Goal: Information Seeking & Learning: Learn about a topic

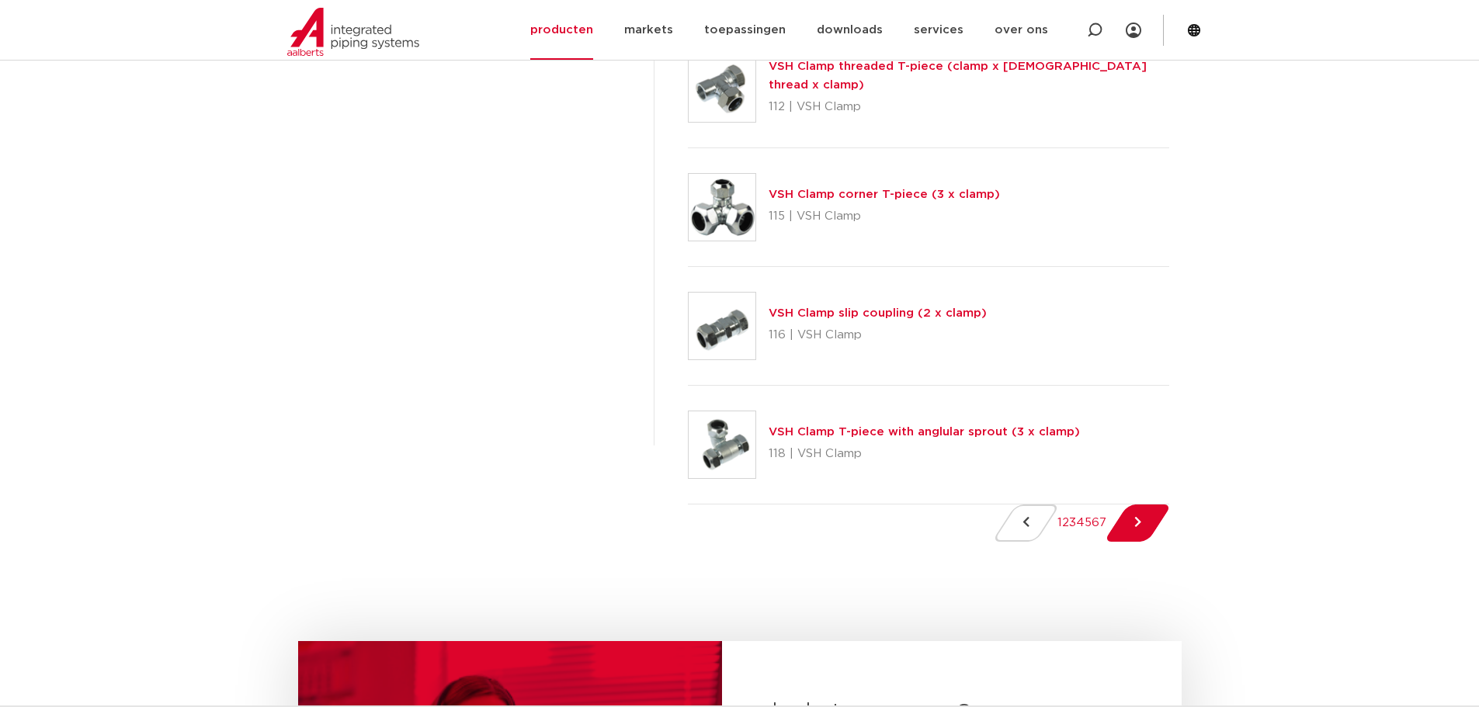
scroll to position [2484, 0]
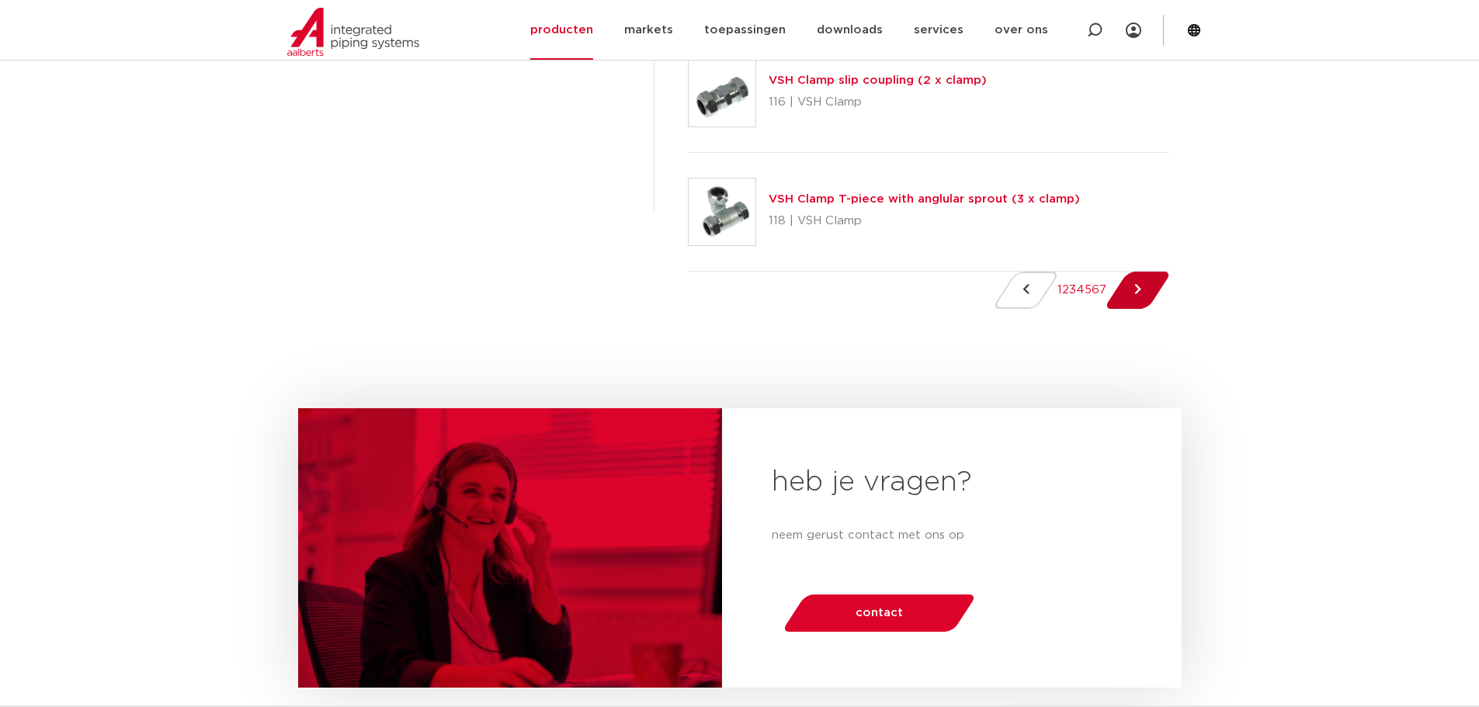
click at [1142, 307] on link "Next Page" at bounding box center [1137, 290] width 44 height 37
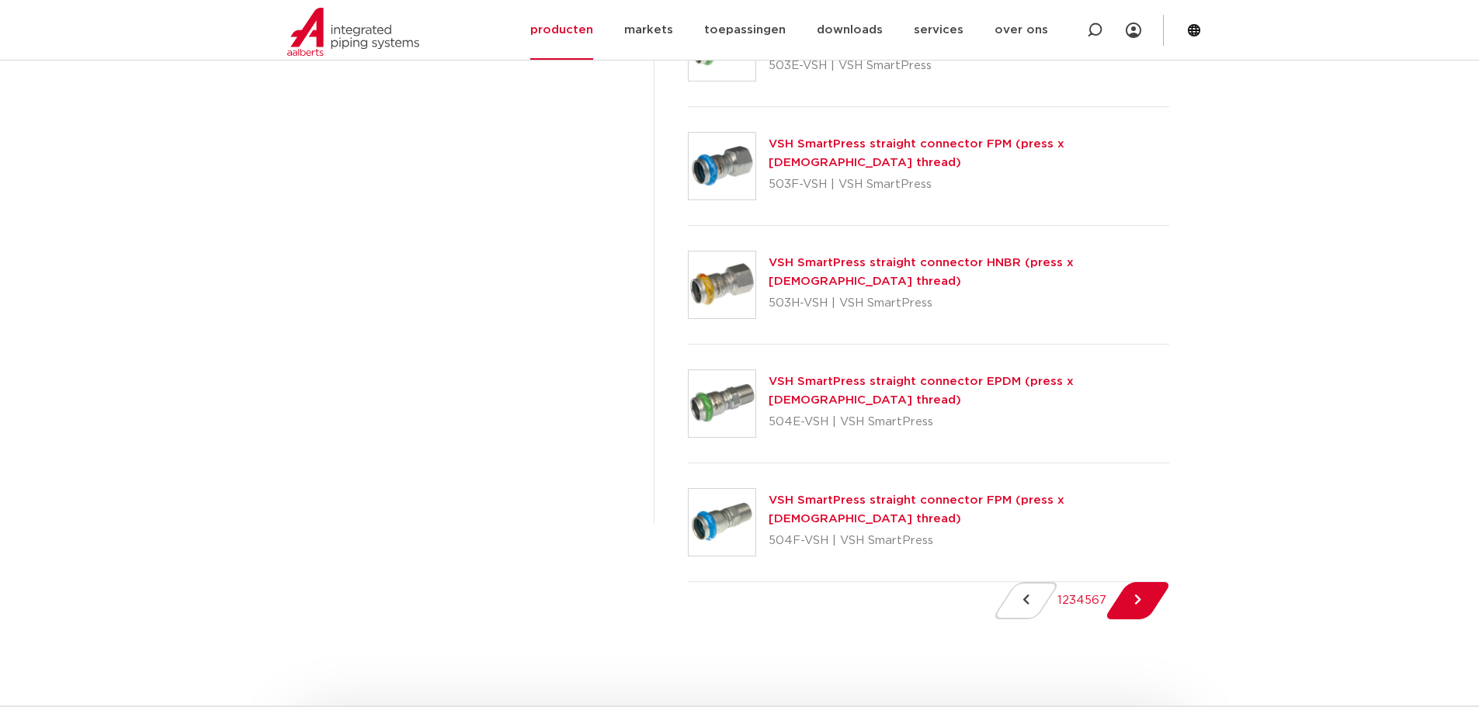
scroll to position [2406, 0]
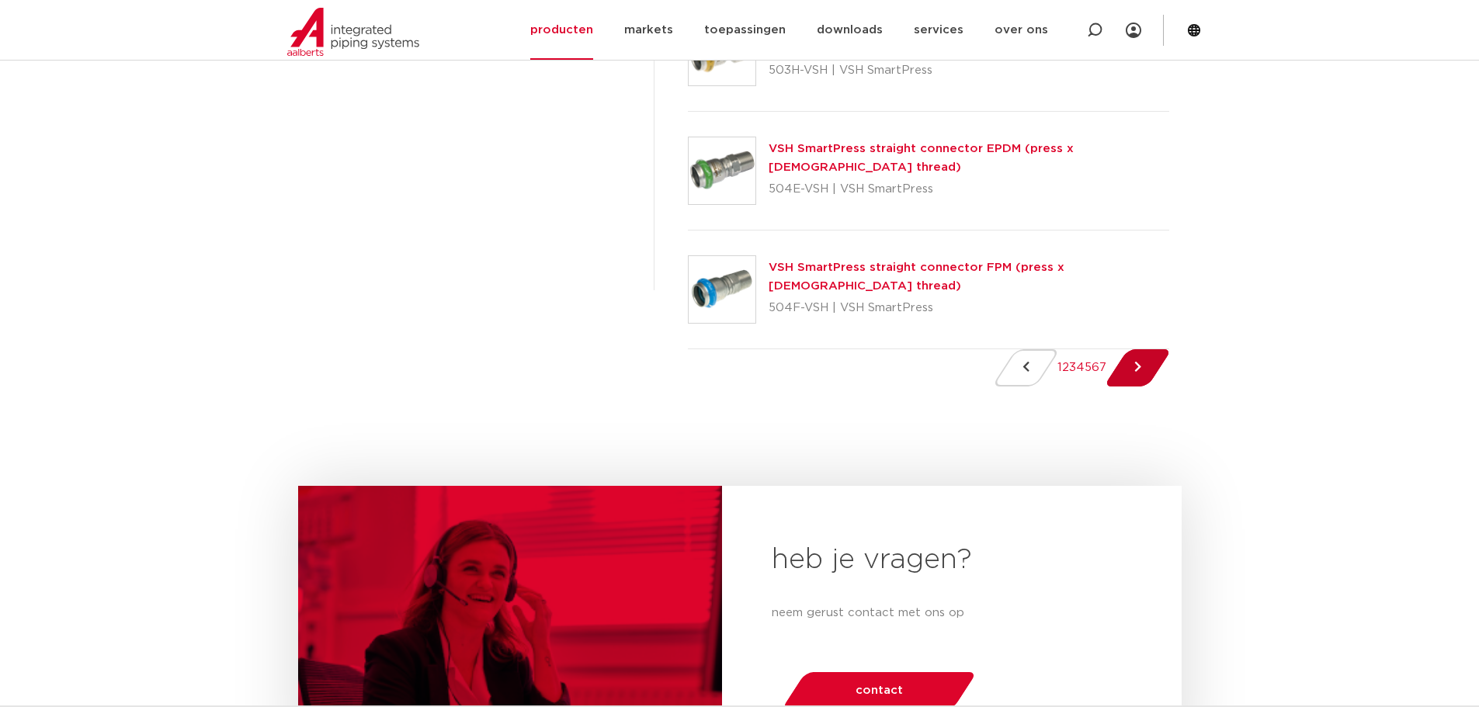
click at [1160, 385] on link "Next Page" at bounding box center [1137, 367] width 44 height 37
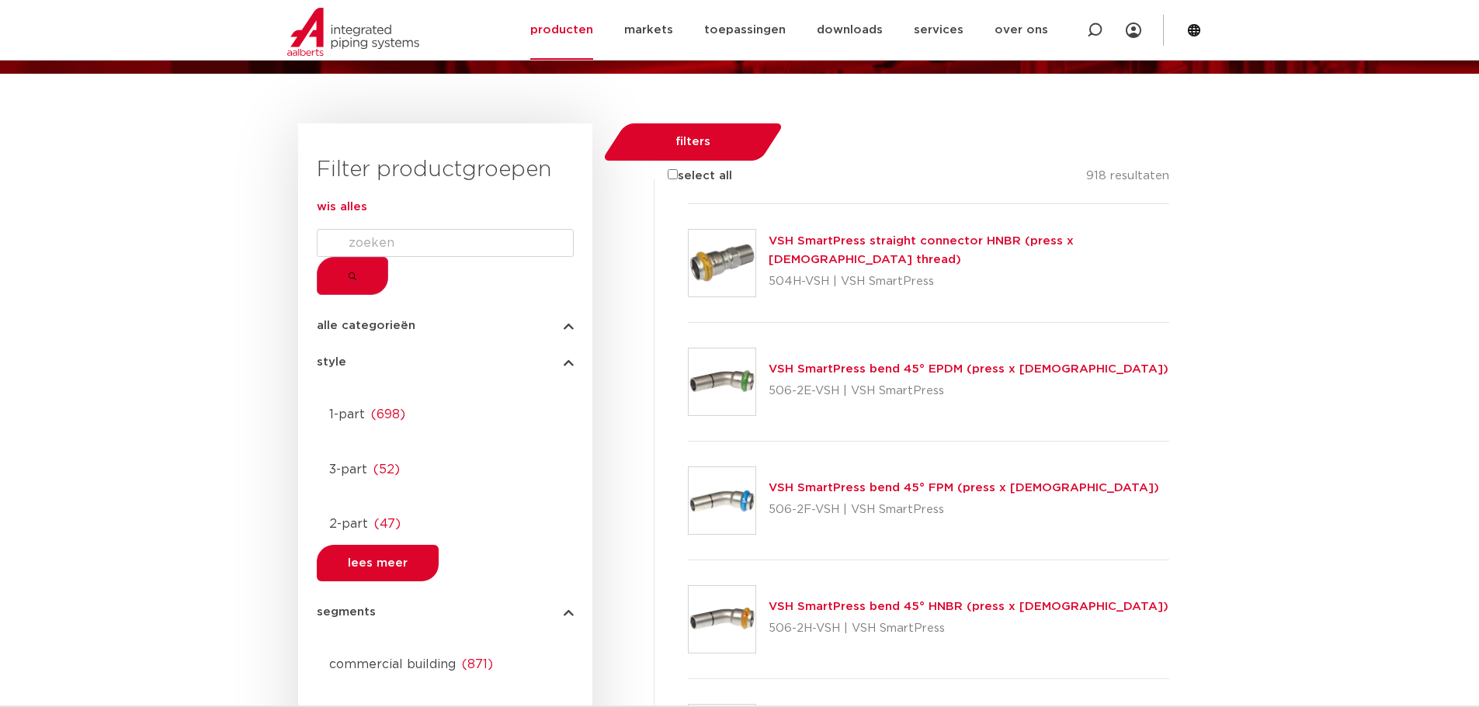
scroll to position [0, 0]
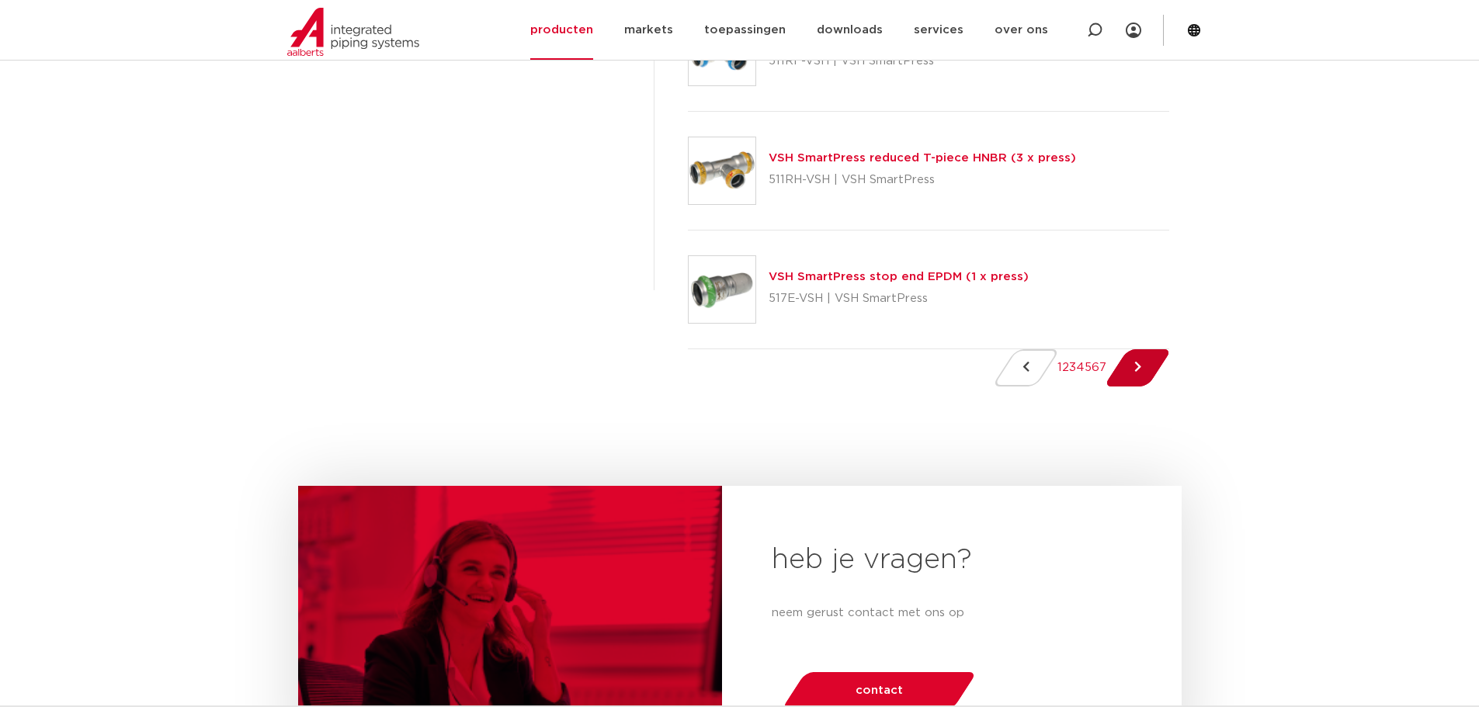
click at [1141, 363] on icon "Next Page" at bounding box center [1137, 368] width 7 height 12
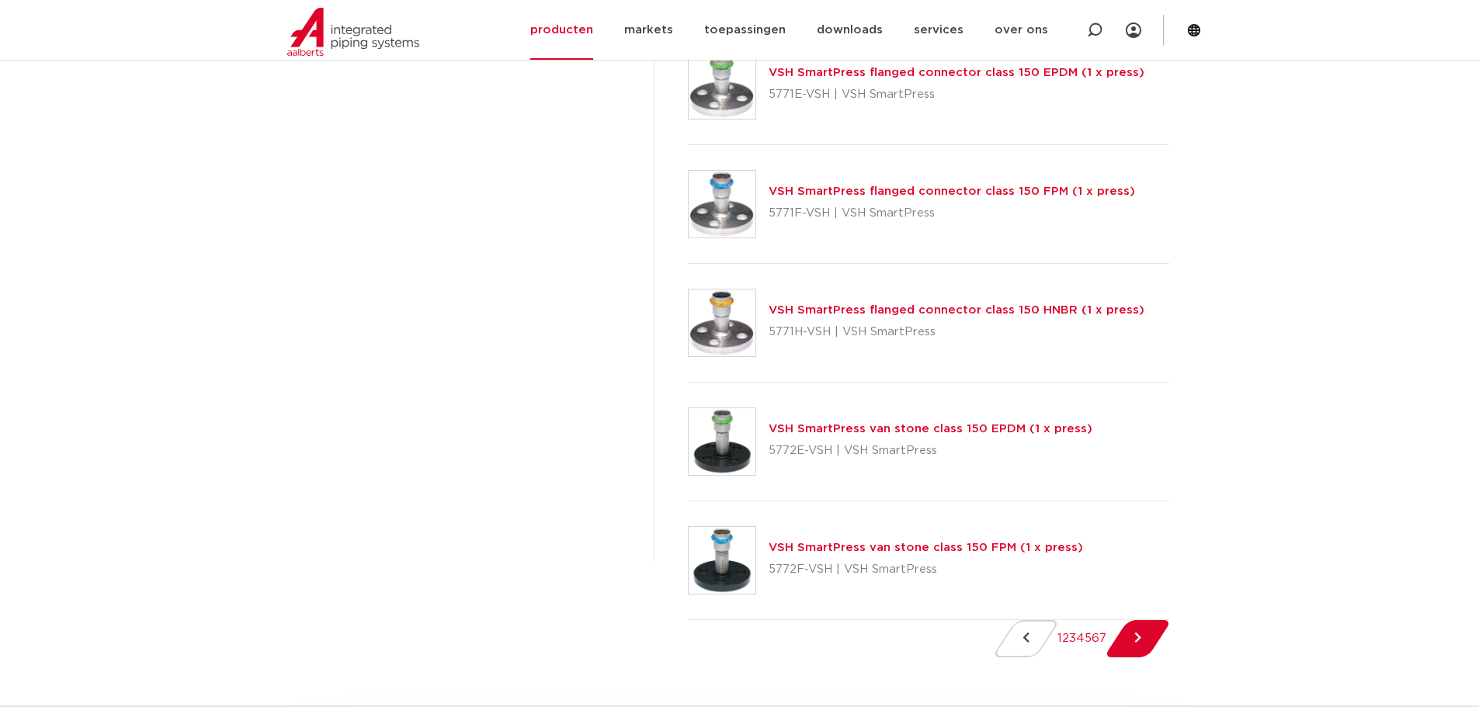
scroll to position [2251, 0]
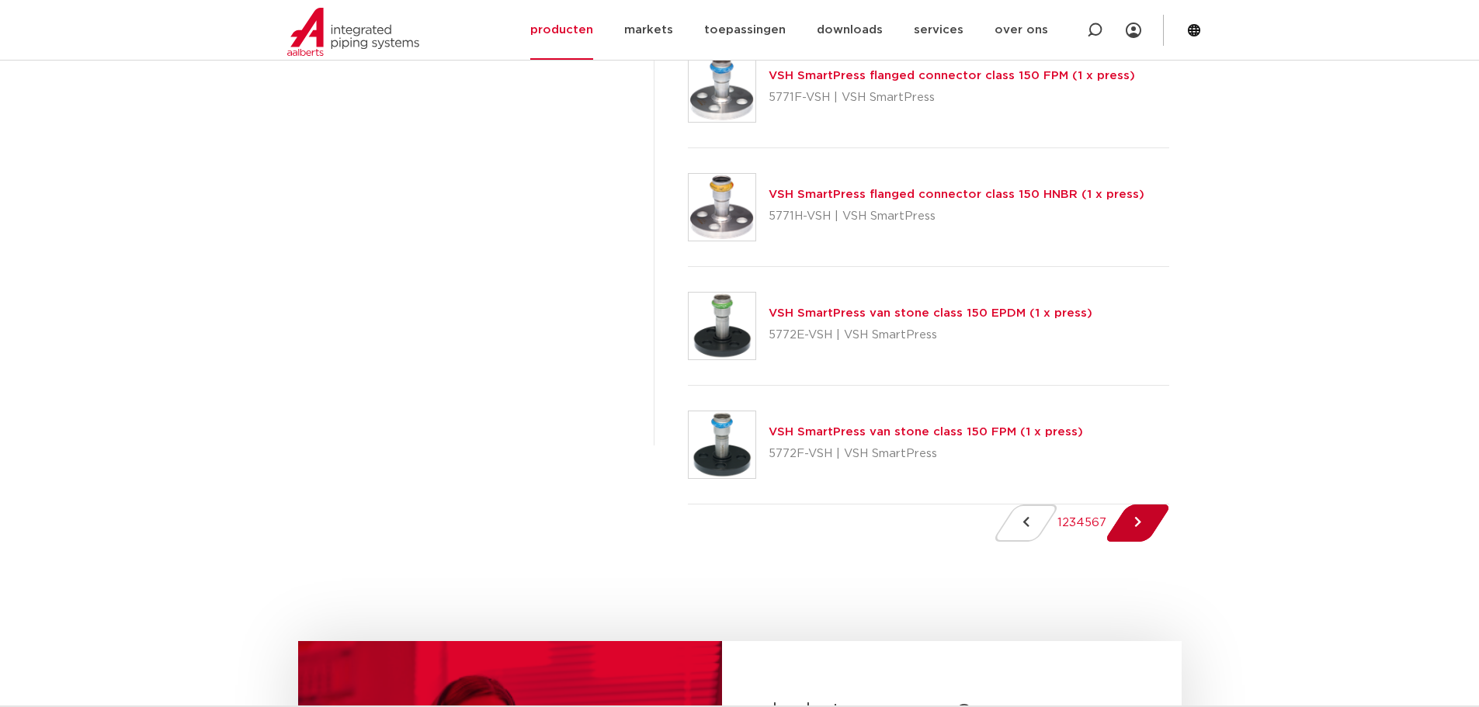
click at [1137, 542] on link "Next Page" at bounding box center [1137, 523] width 44 height 37
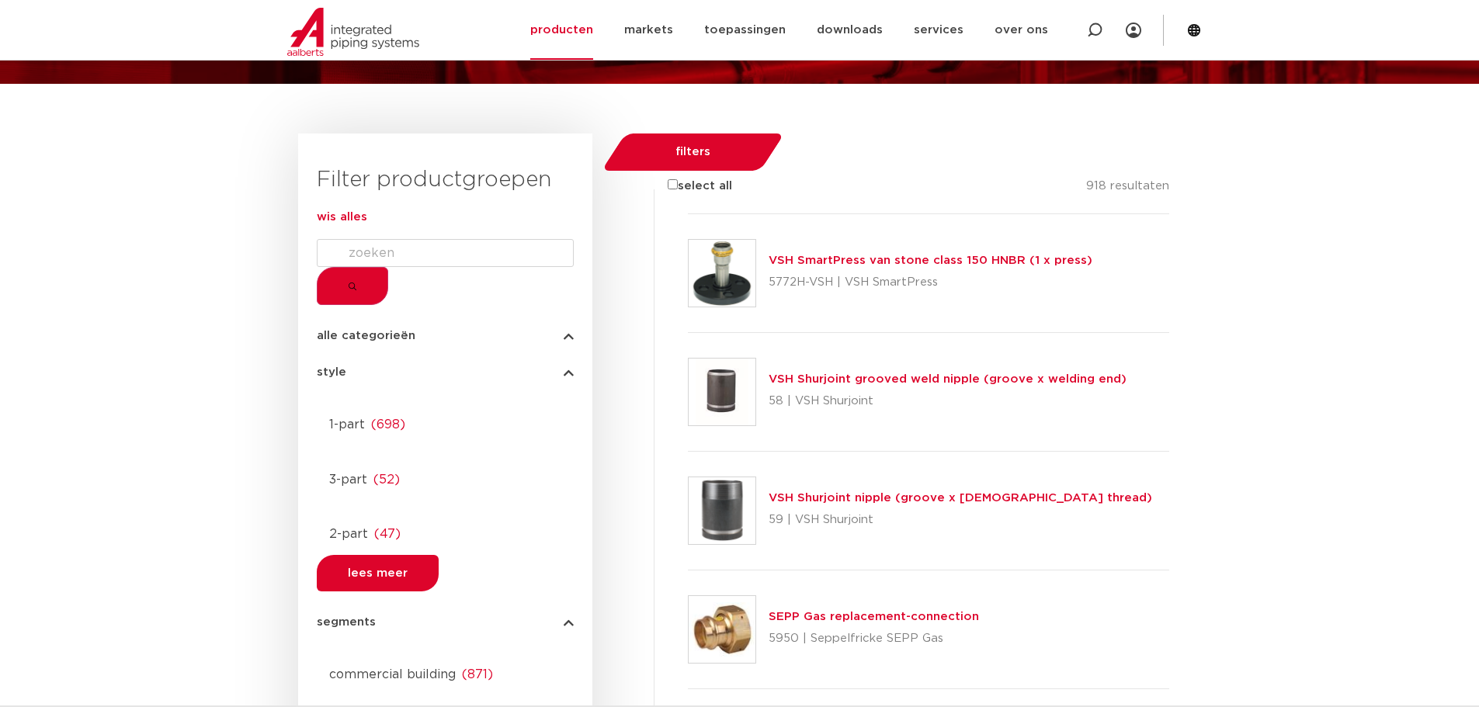
scroll to position [0, 0]
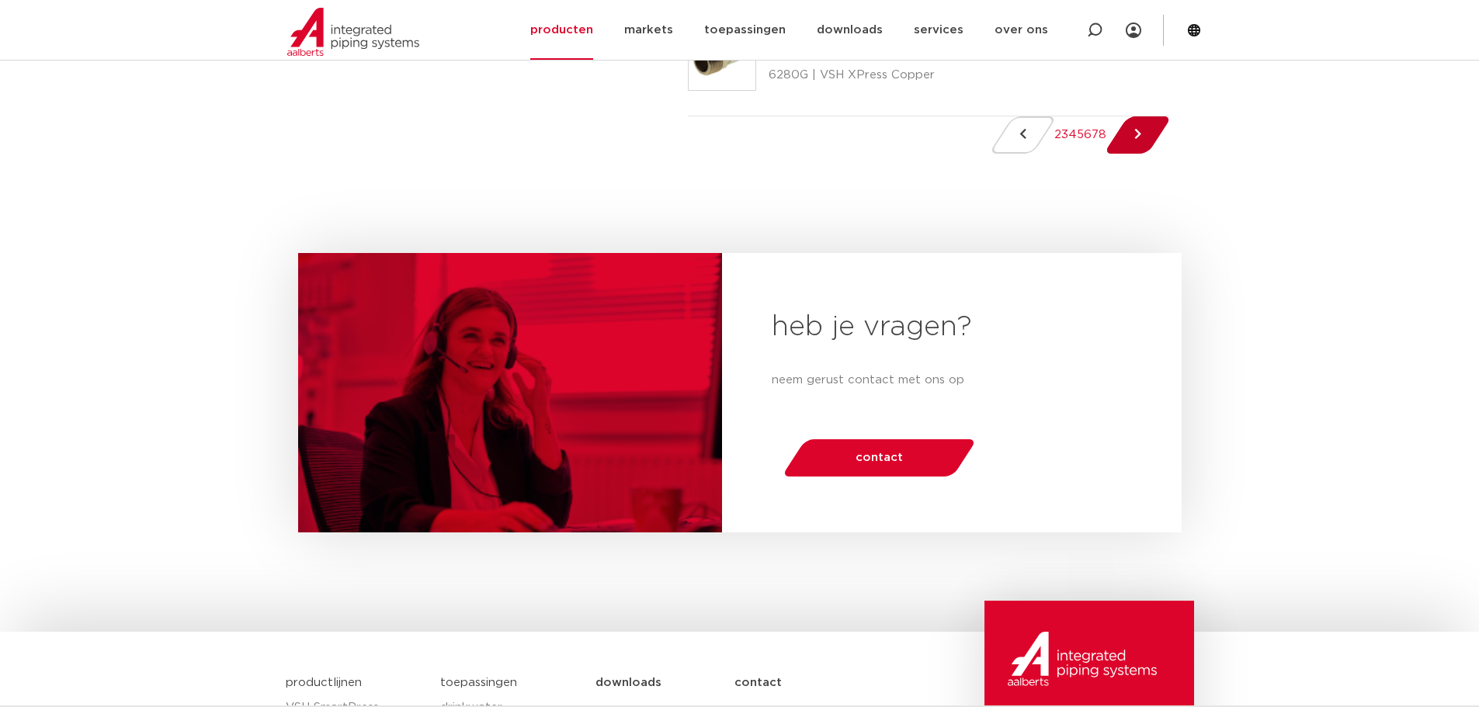
click at [1139, 154] on link "Next Page" at bounding box center [1137, 134] width 44 height 37
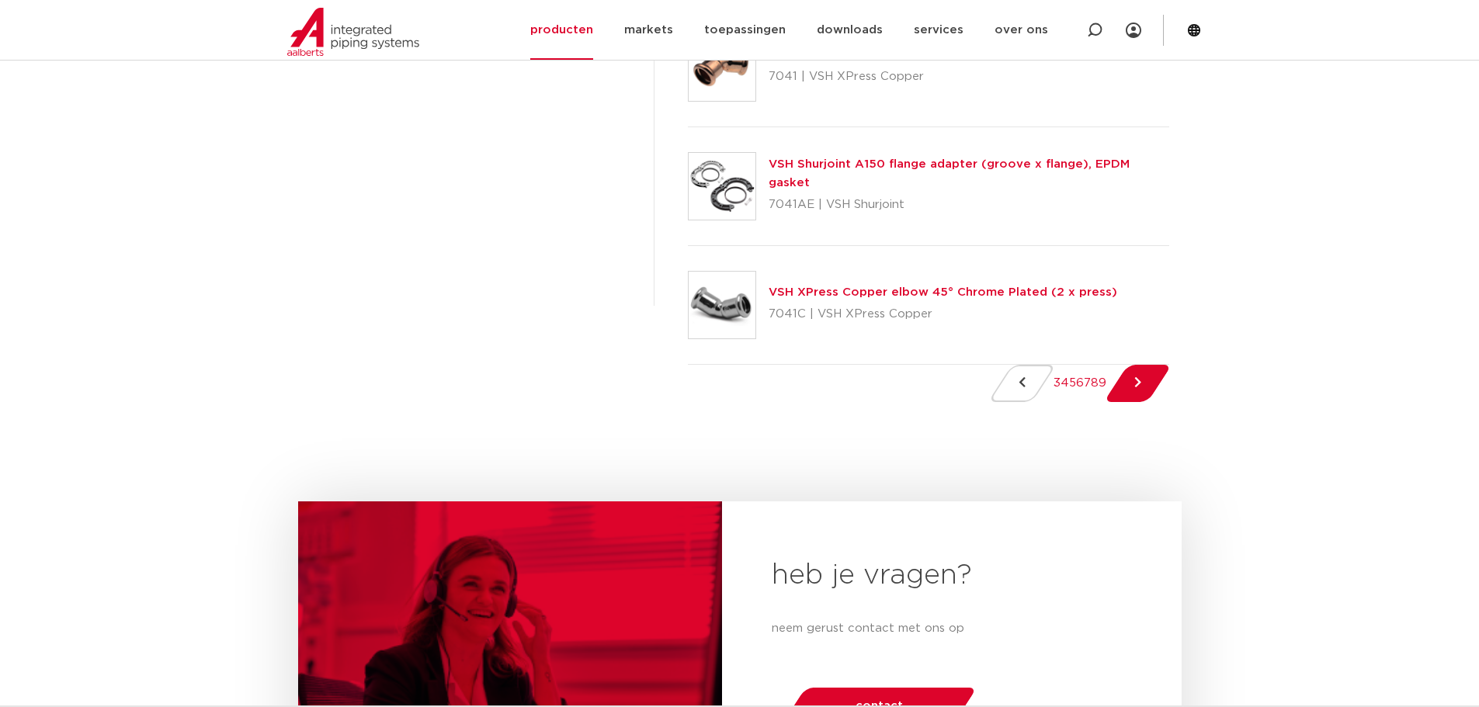
scroll to position [2484, 0]
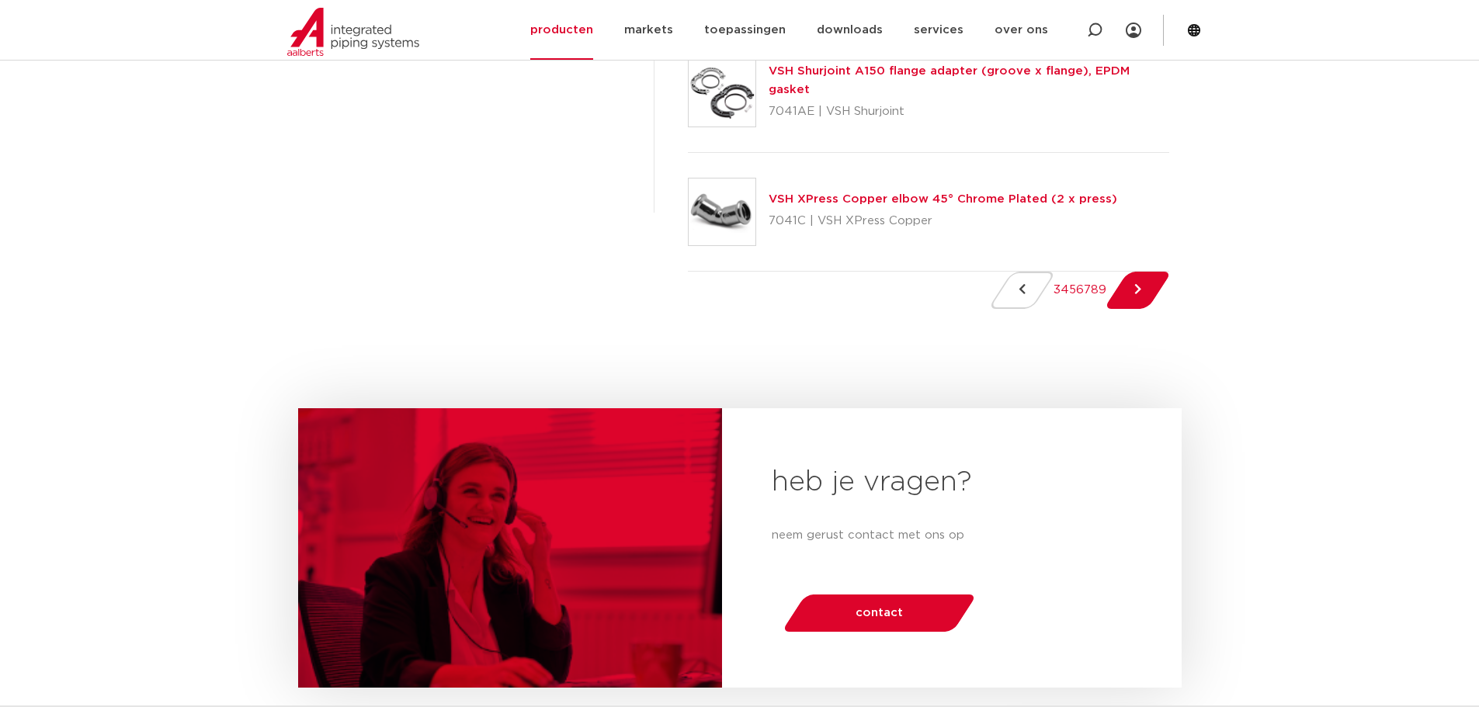
click at [1126, 309] on ul "3 4 5 6 7 8 9" at bounding box center [1079, 290] width 179 height 37
click at [1136, 309] on link "Next Page" at bounding box center [1137, 290] width 44 height 37
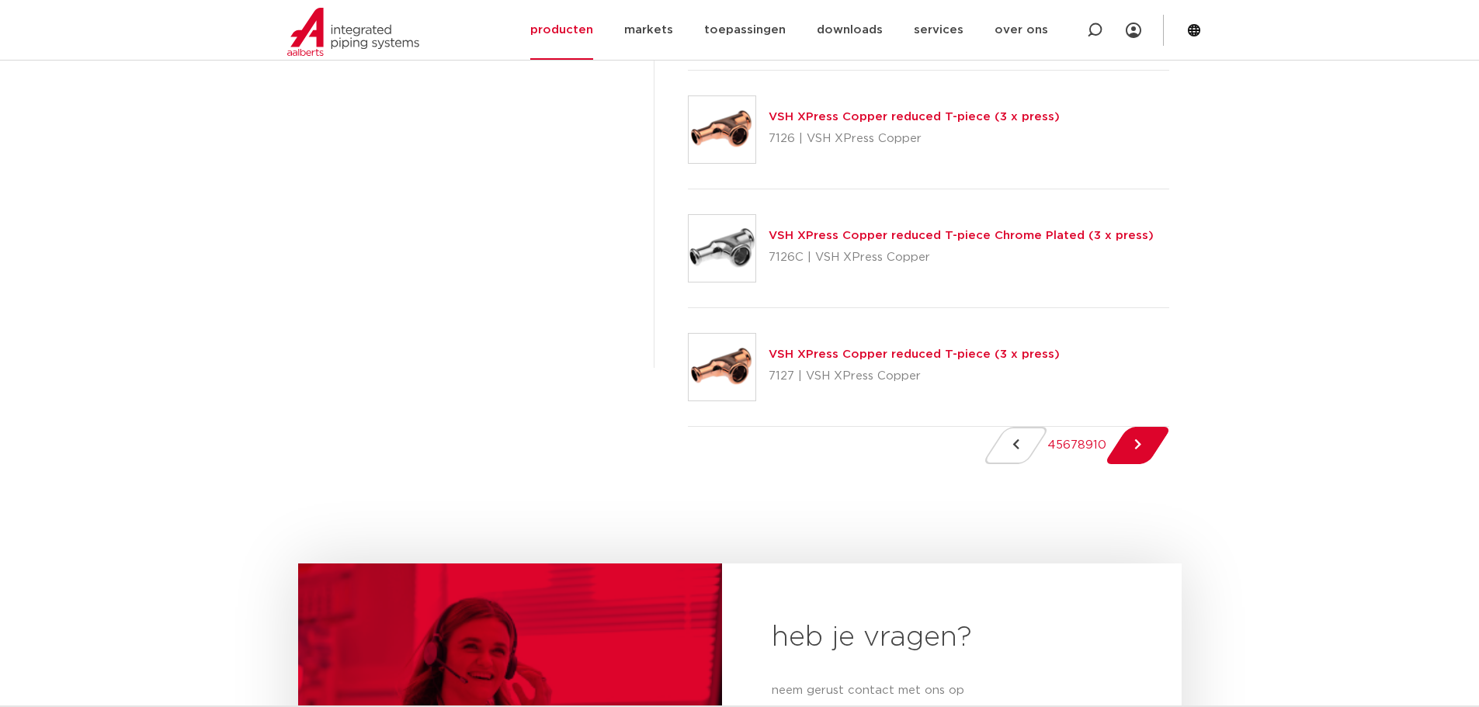
scroll to position [2639, 0]
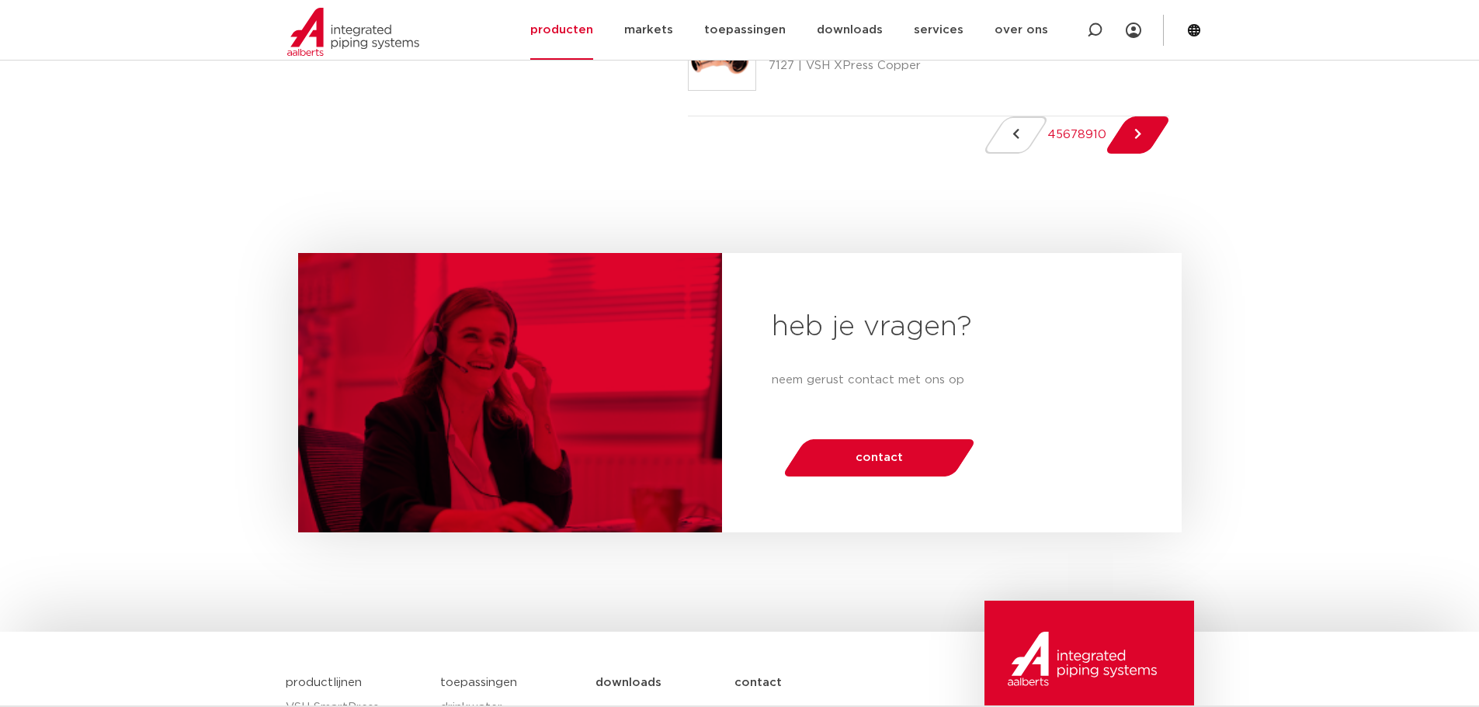
click at [1015, 149] on ul "4 5 6 7 8 9 10" at bounding box center [1076, 134] width 185 height 37
click at [1047, 140] on link "4" at bounding box center [1051, 135] width 9 height 12
click at [1057, 140] on link "1" at bounding box center [1059, 135] width 5 height 12
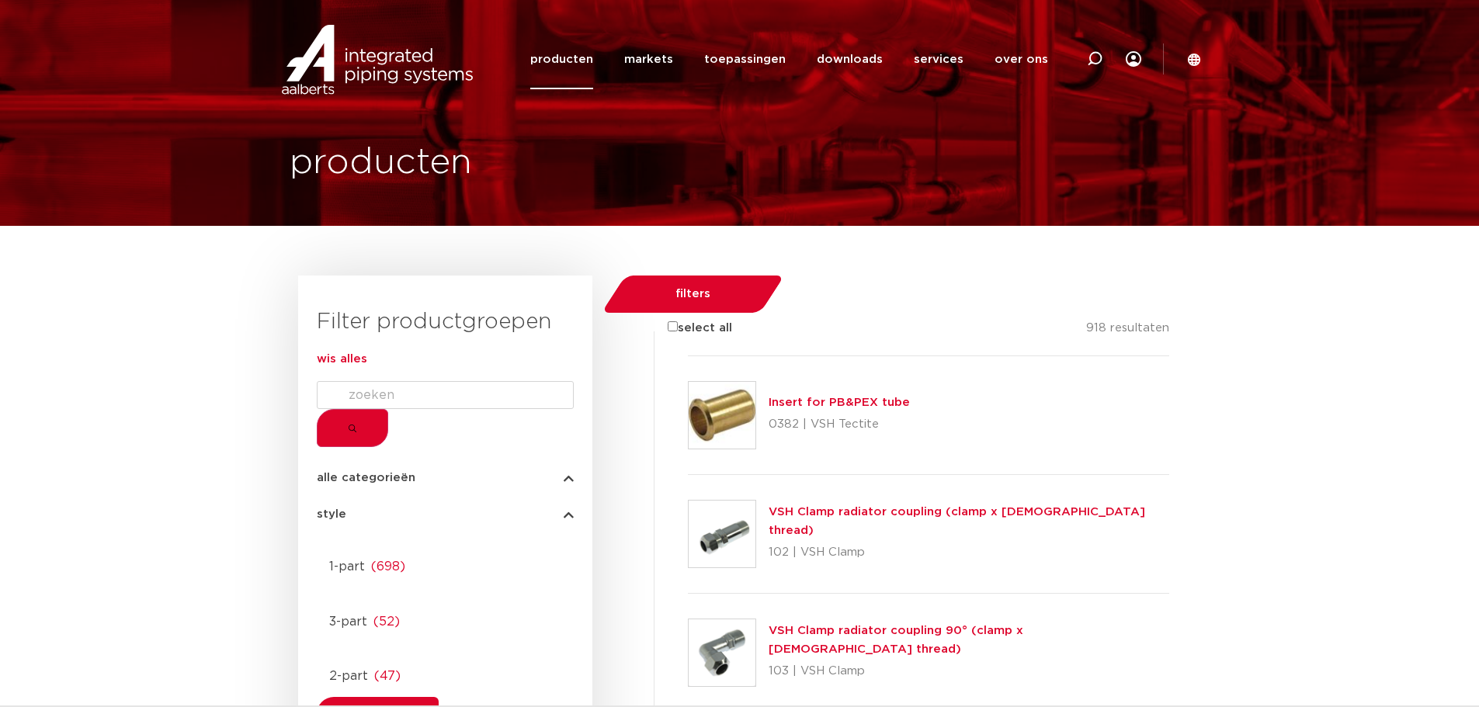
scroll to position [0, 0]
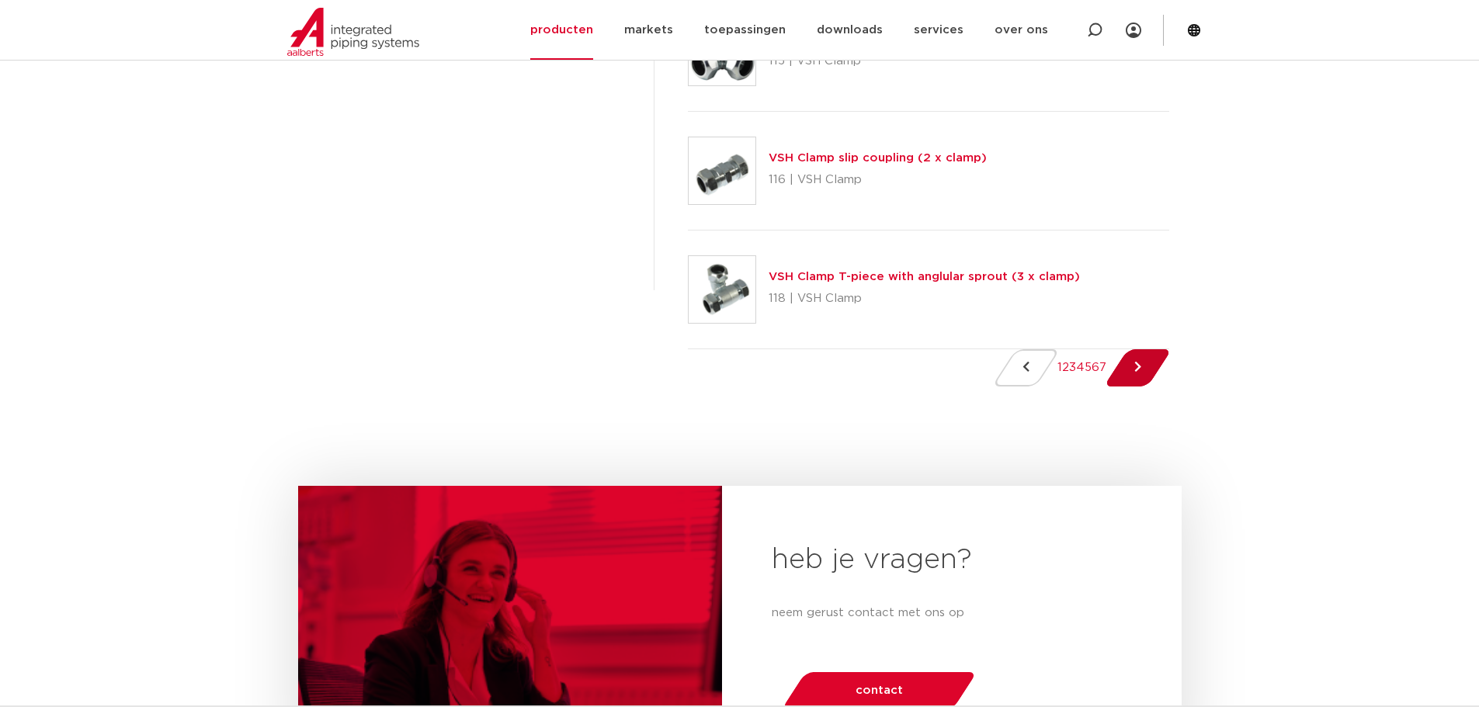
click at [1157, 378] on link "Next Page" at bounding box center [1137, 367] width 44 height 37
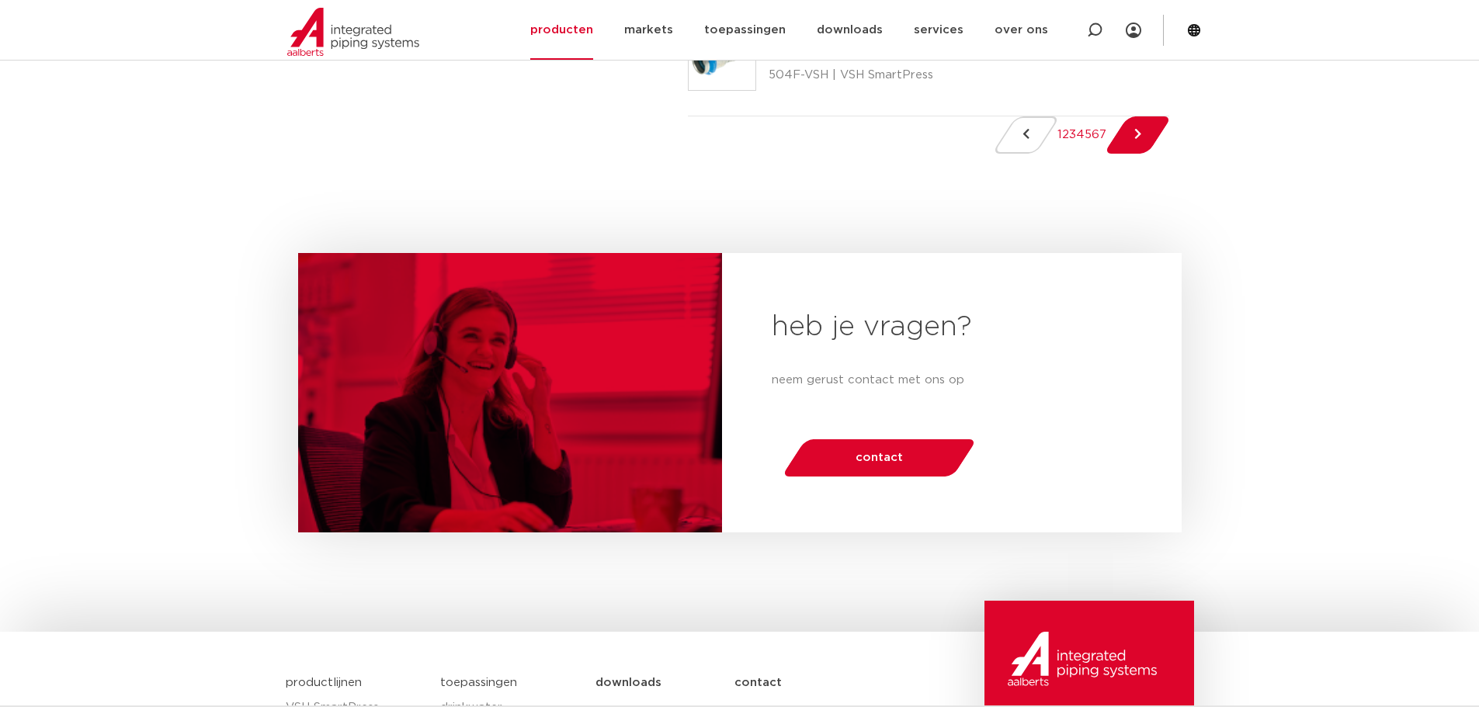
scroll to position [2484, 0]
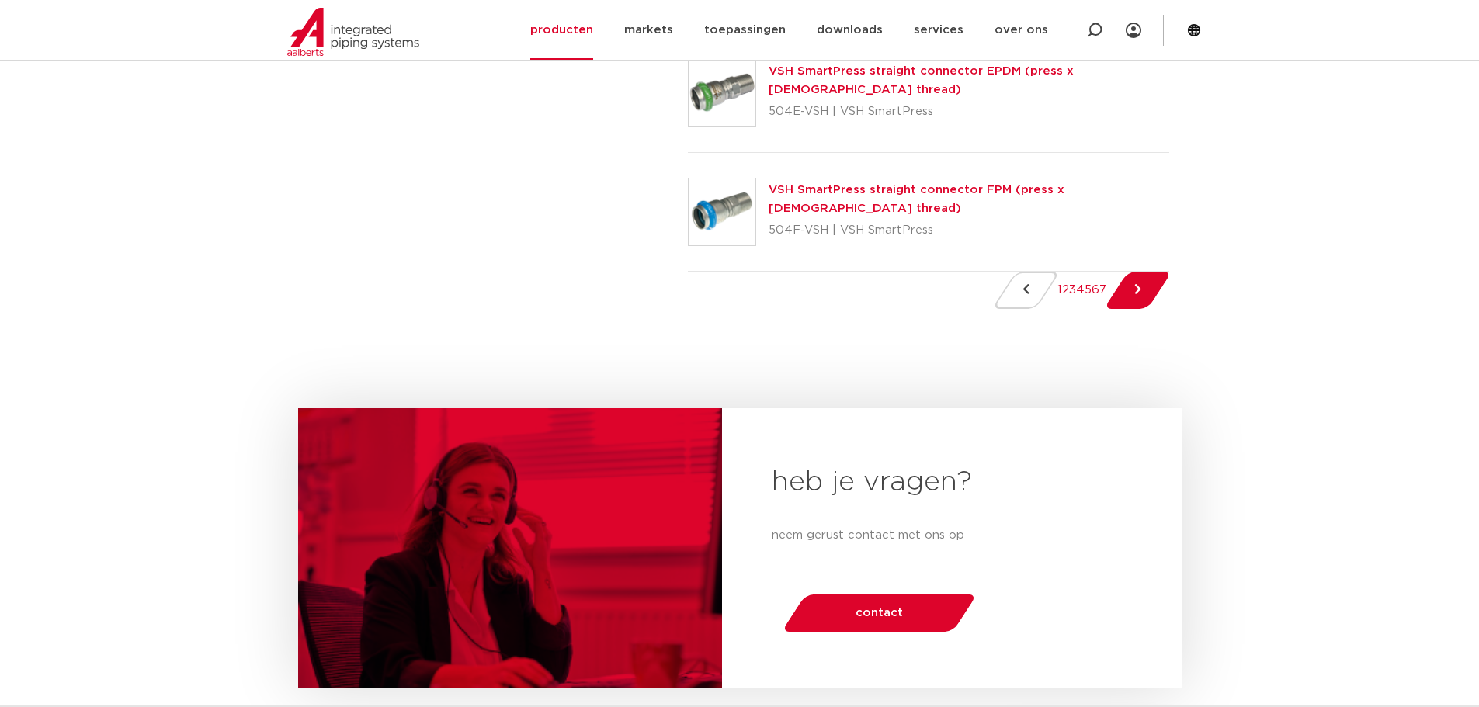
click at [1057, 296] on link "1" at bounding box center [1059, 290] width 5 height 12
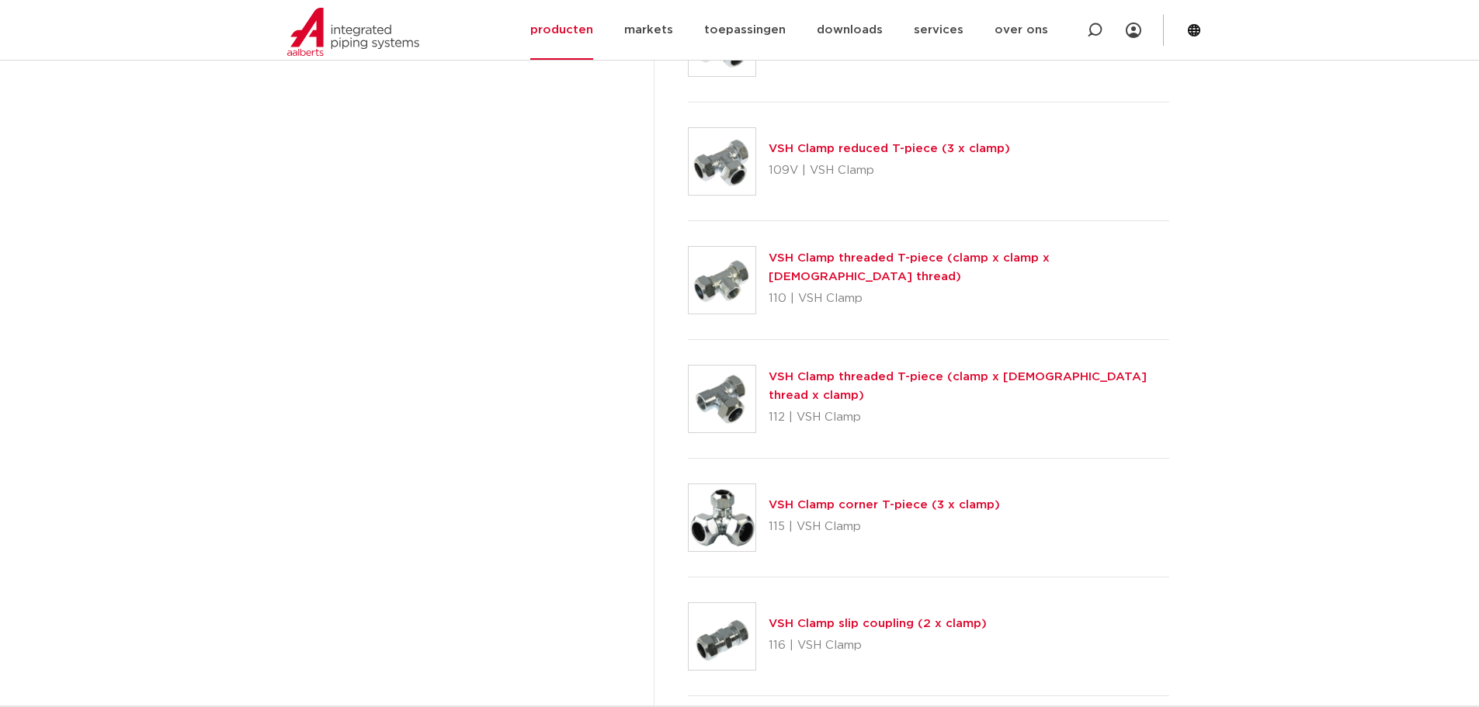
scroll to position [2329, 0]
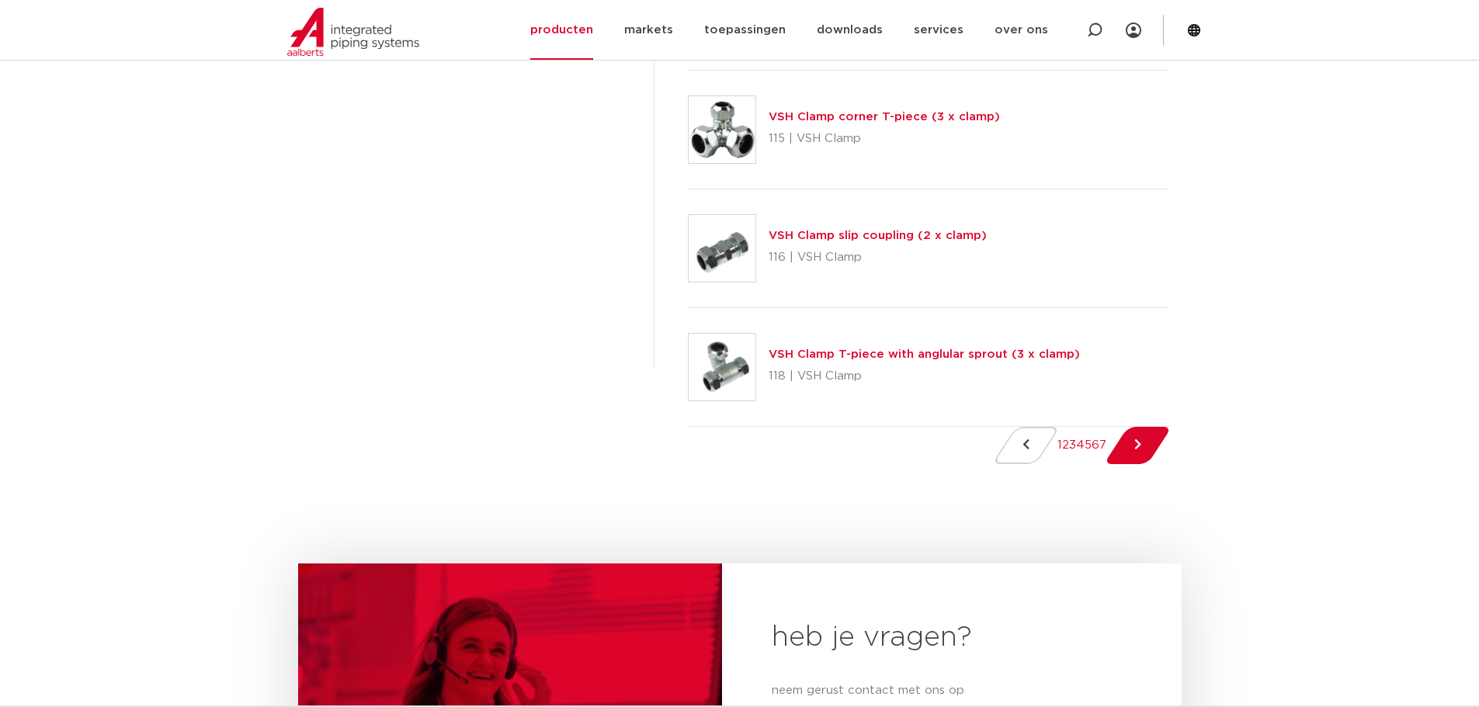
click at [1069, 451] on link "3" at bounding box center [1072, 445] width 7 height 12
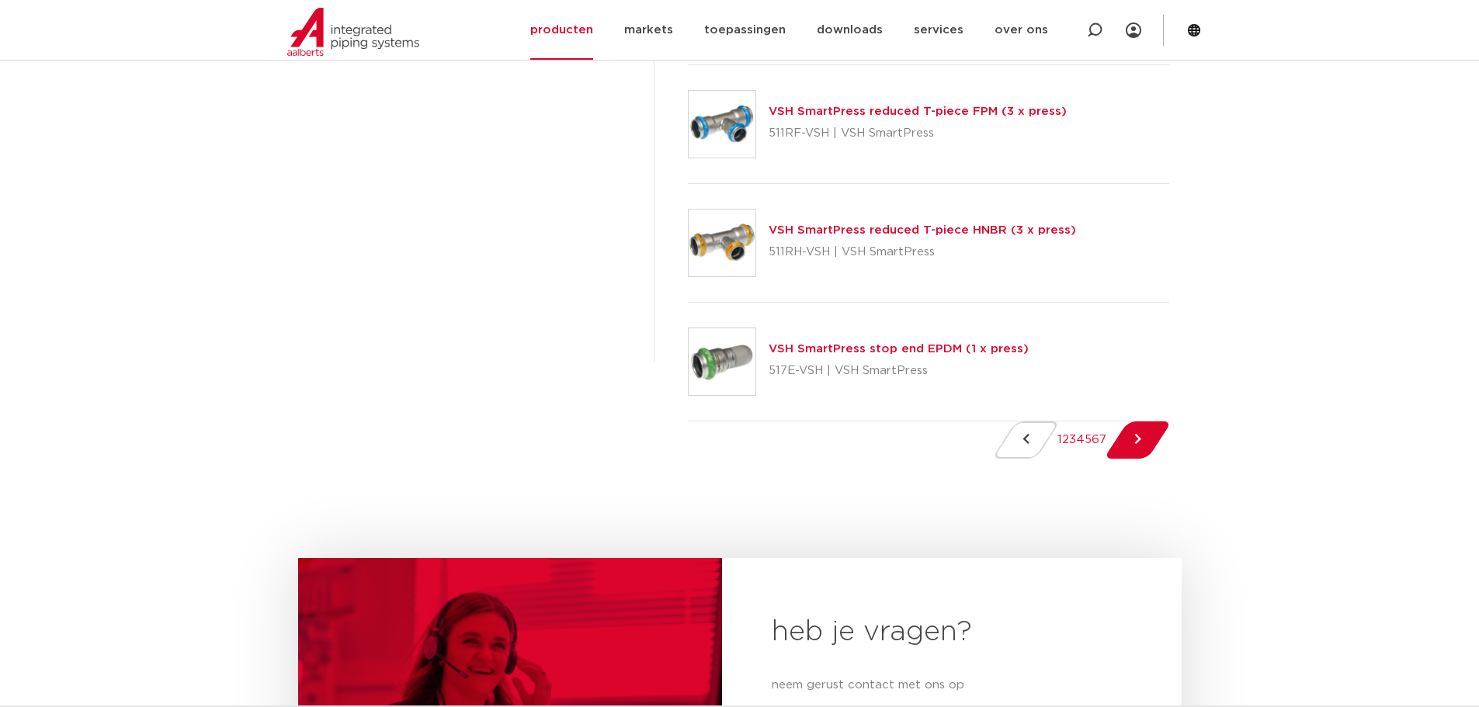
scroll to position [2484, 0]
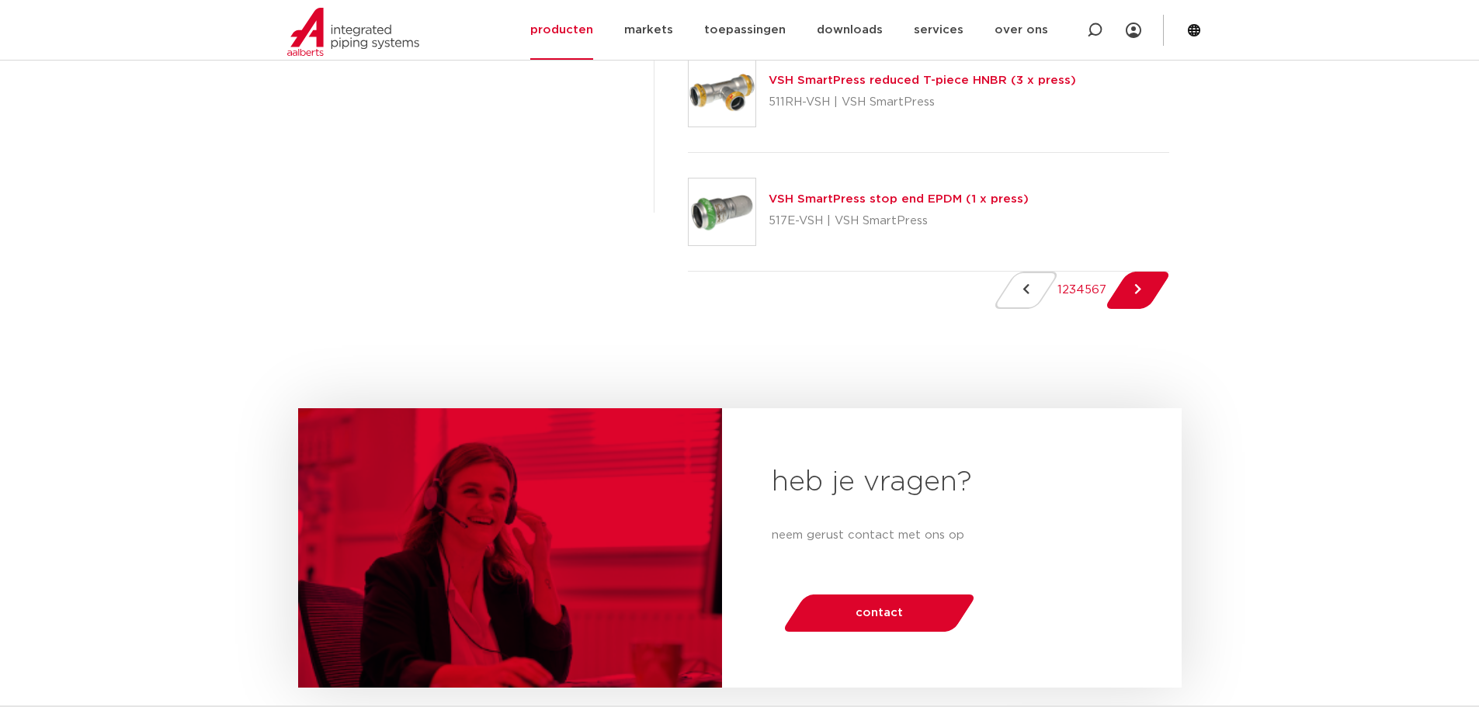
click at [1057, 296] on link "1" at bounding box center [1059, 290] width 5 height 12
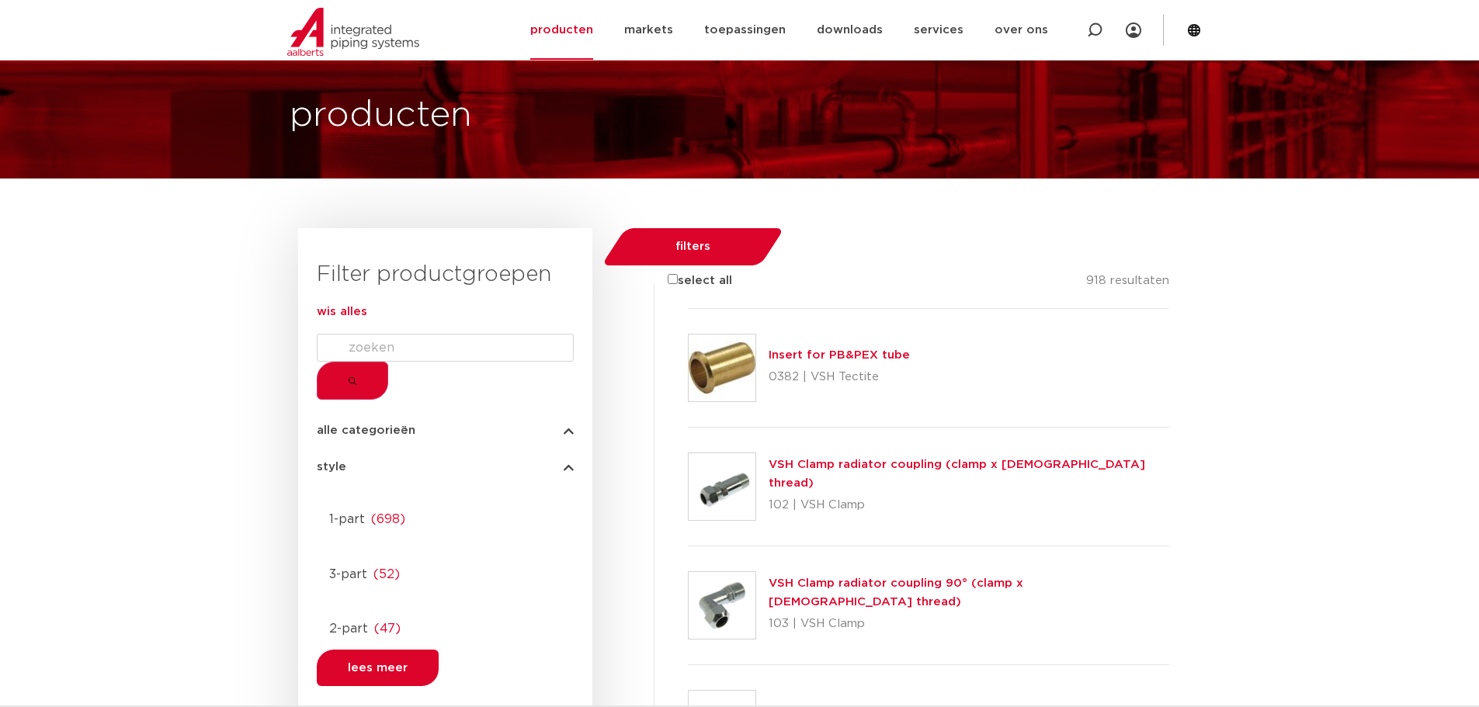
scroll to position [0, 0]
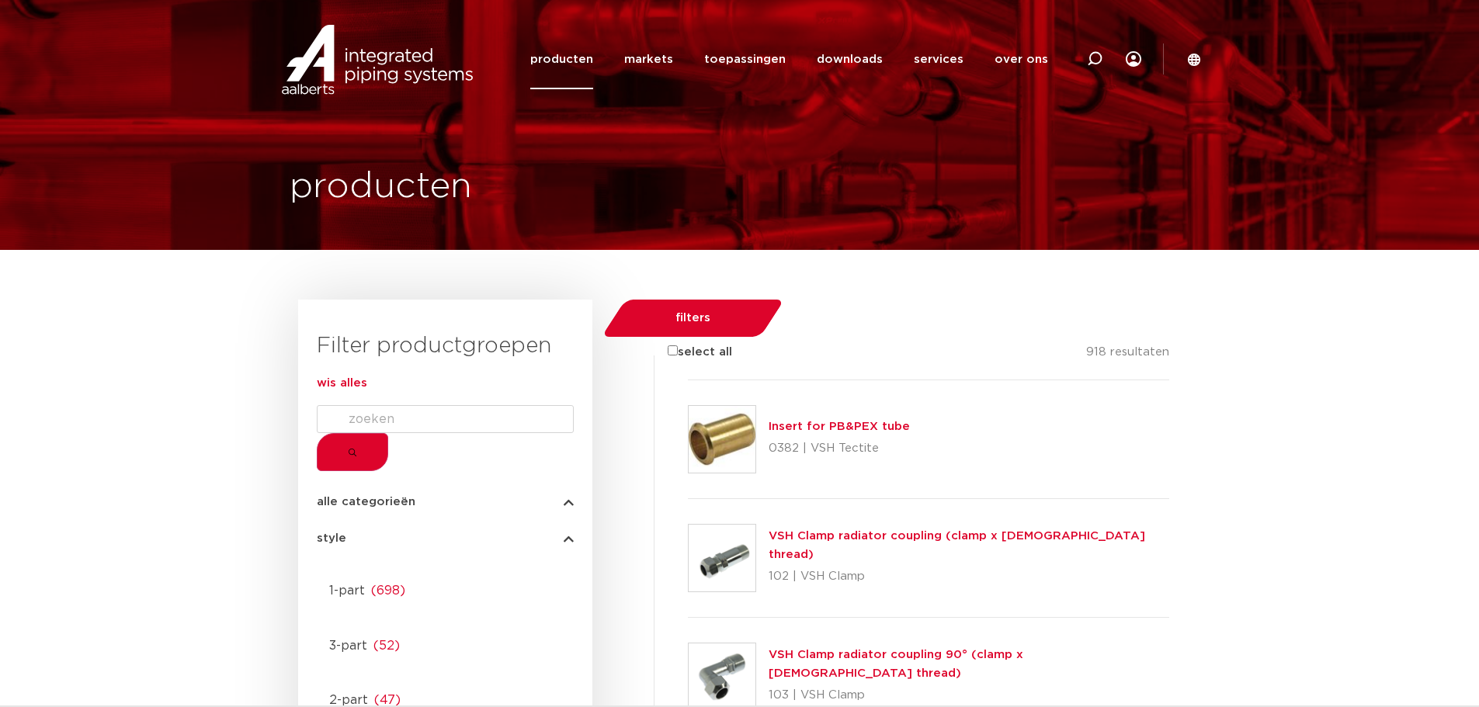
click at [367, 65] on img at bounding box center [377, 60] width 199 height 70
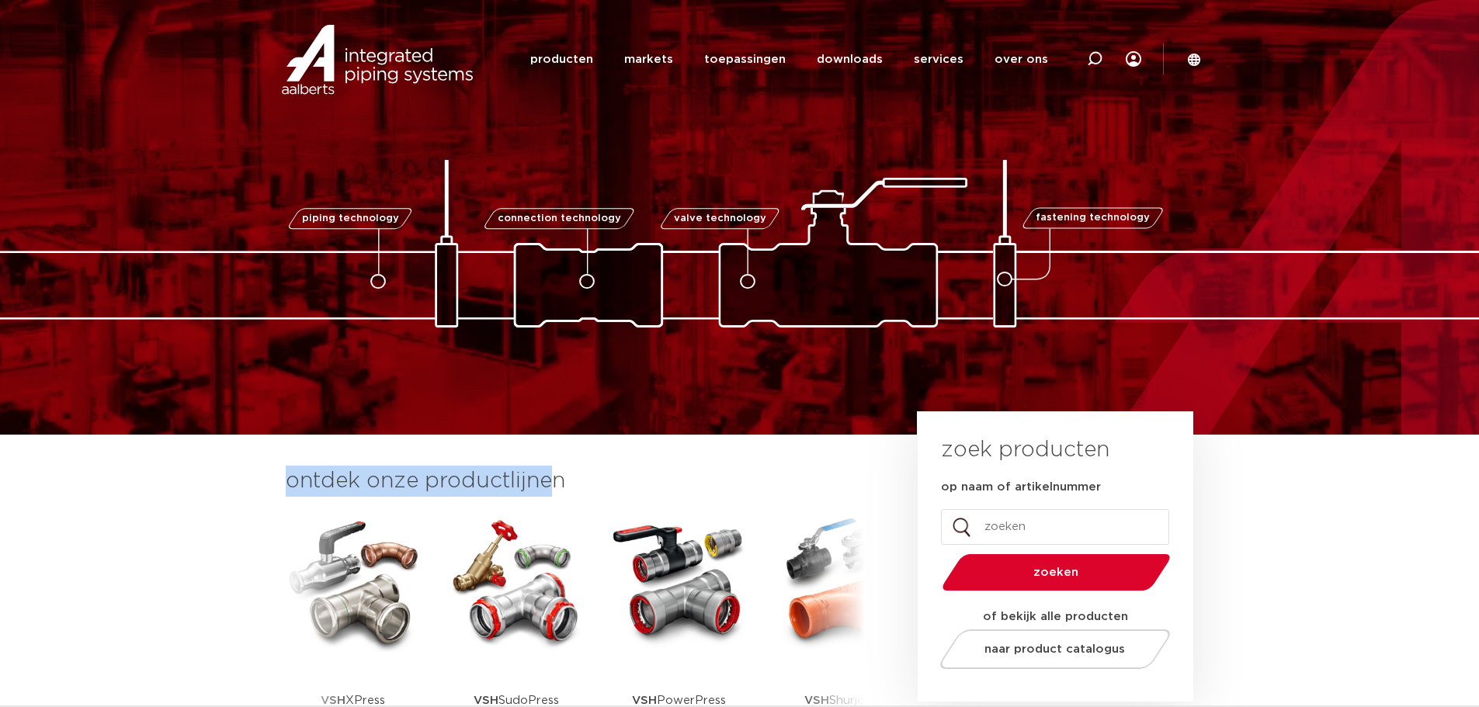
drag, startPoint x: 552, startPoint y: 483, endPoint x: 286, endPoint y: 463, distance: 267.0
click at [286, 463] on section "ontdek onze productlijnen VSH SmartPress VSH XPress VSH SudoPress VSH" at bounding box center [739, 618] width 1479 height 366
click at [300, 480] on h3 "ontdek onze productlijnen" at bounding box center [575, 481] width 579 height 31
drag, startPoint x: 299, startPoint y: 481, endPoint x: 550, endPoint y: 484, distance: 250.7
click at [550, 484] on h3 "ontdek onze productlijnen" at bounding box center [575, 481] width 579 height 31
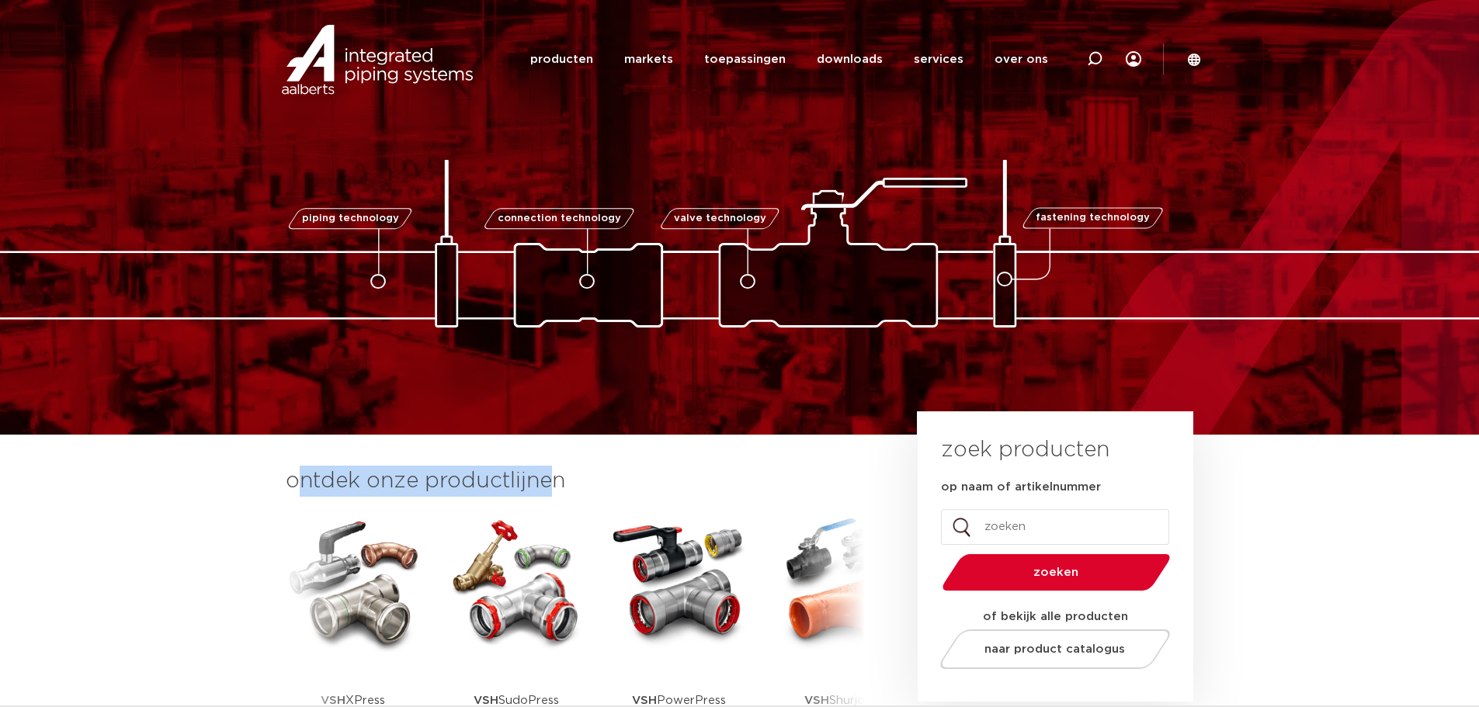
click at [550, 483] on h3 "ontdek onze productlijnen" at bounding box center [575, 481] width 579 height 31
drag, startPoint x: 550, startPoint y: 483, endPoint x: 298, endPoint y: 475, distance: 252.4
click at [298, 475] on h3 "ontdek onze productlijnen" at bounding box center [575, 481] width 579 height 31
click at [539, 486] on h3 "ontdek onze productlijnen" at bounding box center [575, 481] width 579 height 31
drag, startPoint x: 550, startPoint y: 480, endPoint x: 300, endPoint y: 469, distance: 250.2
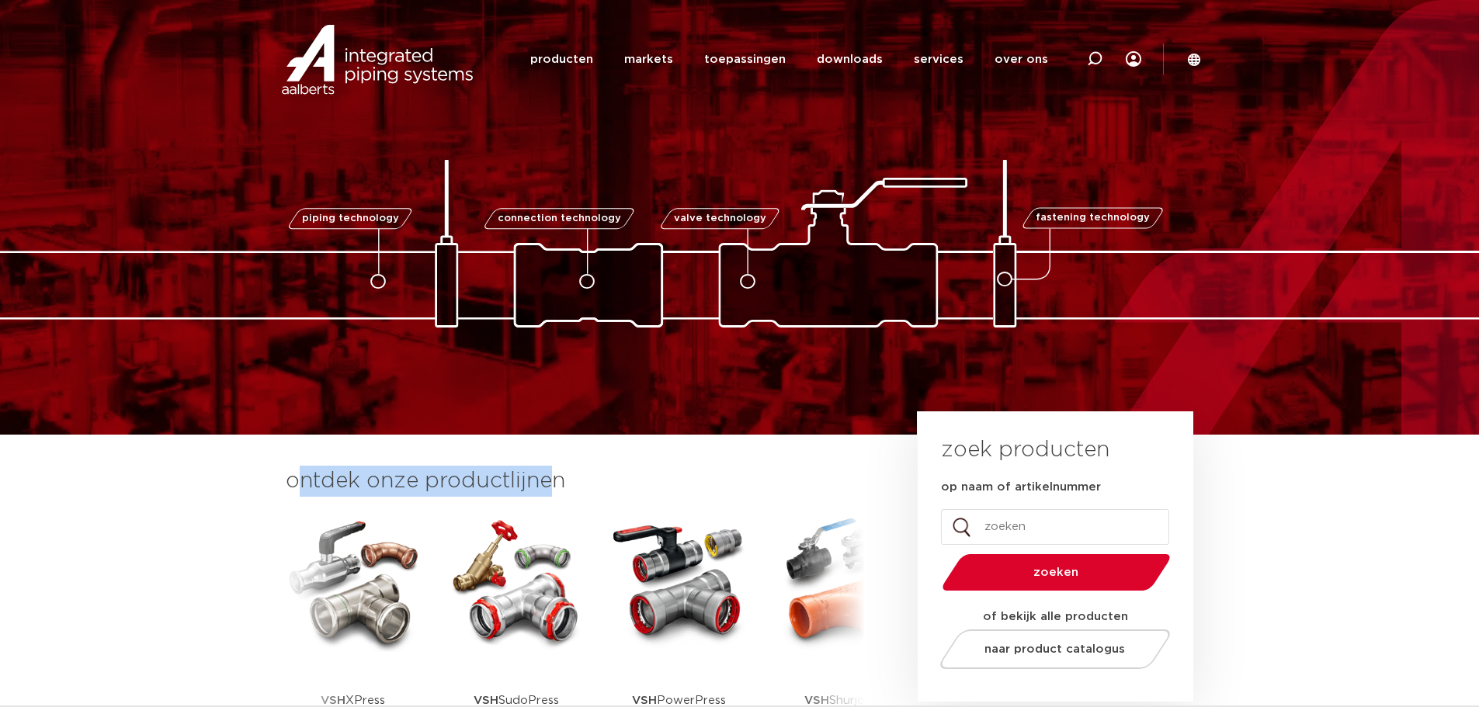
click at [300, 469] on h3 "ontdek onze productlijnen" at bounding box center [575, 481] width 579 height 31
click at [293, 476] on h3 "ontdek onze productlijnen" at bounding box center [575, 481] width 579 height 31
drag, startPoint x: 295, startPoint y: 487, endPoint x: 547, endPoint y: 477, distance: 252.5
click at [547, 477] on h3 "ontdek onze productlijnen" at bounding box center [575, 481] width 579 height 31
click at [552, 483] on h3 "ontdek onze productlijnen" at bounding box center [575, 481] width 579 height 31
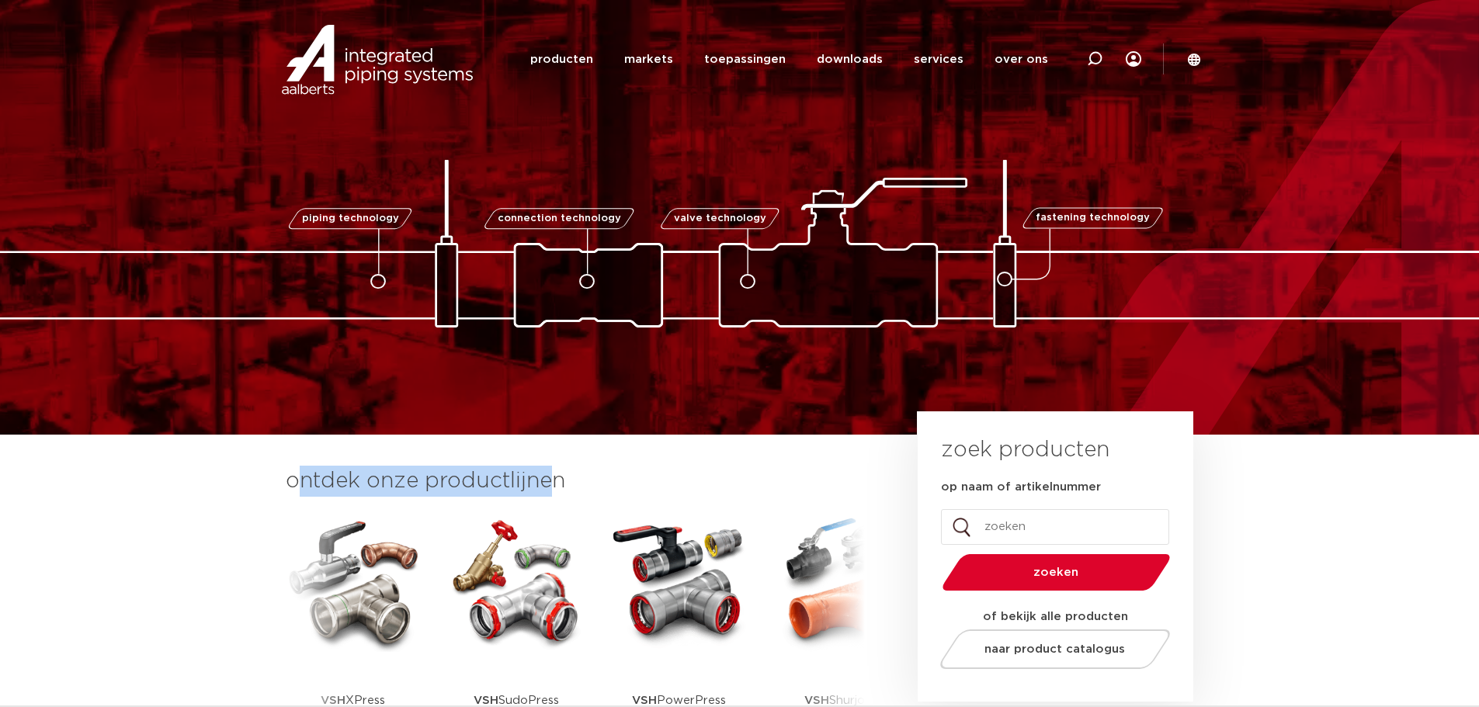
drag, startPoint x: 553, startPoint y: 481, endPoint x: 300, endPoint y: 471, distance: 253.2
click at [300, 471] on h3 "ontdek onze productlijnen" at bounding box center [575, 481] width 579 height 31
click at [469, 480] on h3 "ontdek onze productlijnen" at bounding box center [575, 481] width 579 height 31
drag, startPoint x: 550, startPoint y: 482, endPoint x: 293, endPoint y: 469, distance: 257.3
click at [293, 469] on h3 "ontdek onze productlijnen" at bounding box center [575, 481] width 579 height 31
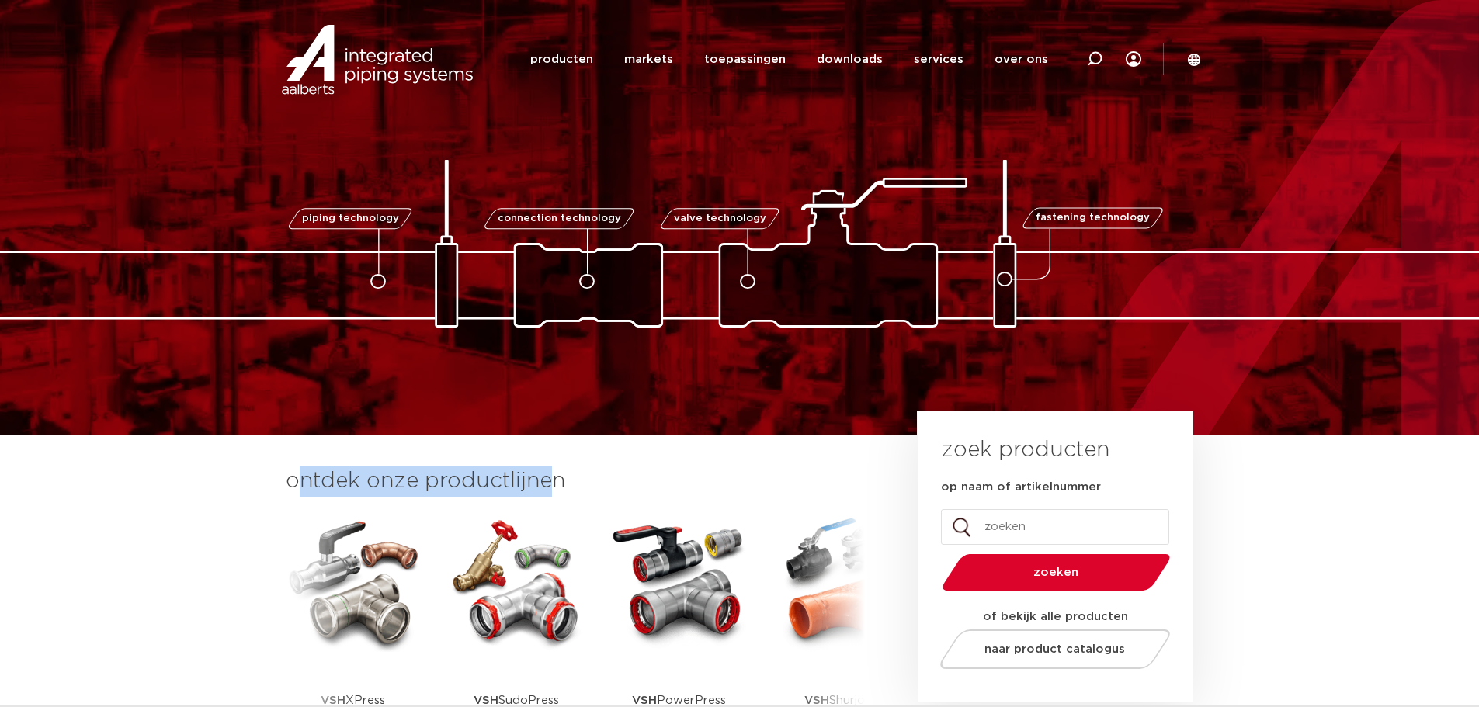
click at [330, 488] on h3 "ontdek onze productlijnen" at bounding box center [575, 481] width 579 height 31
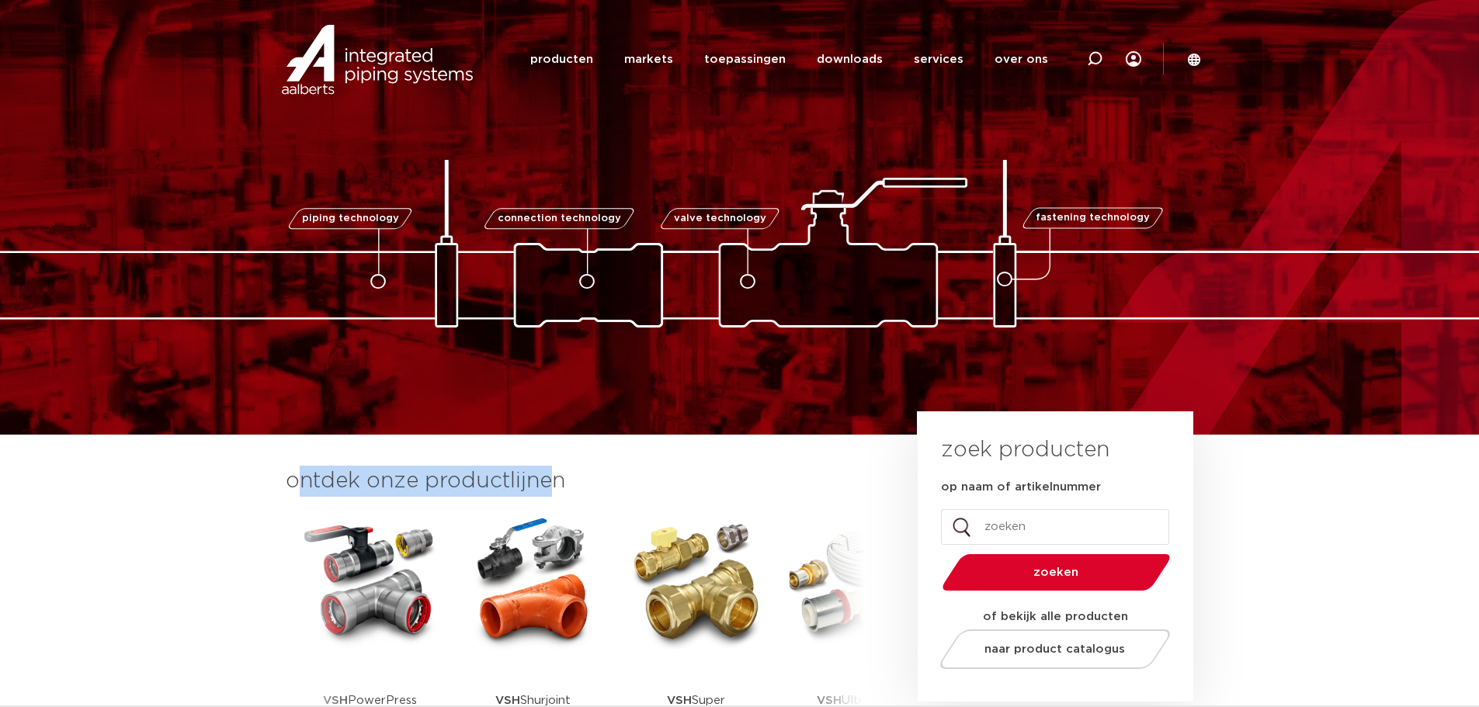
drag, startPoint x: 554, startPoint y: 484, endPoint x: 295, endPoint y: 468, distance: 259.8
click at [295, 468] on h3 "ontdek onze productlijnen" at bounding box center [575, 481] width 579 height 31
click at [354, 484] on h3 "ontdek onze productlijnen" at bounding box center [575, 481] width 579 height 31
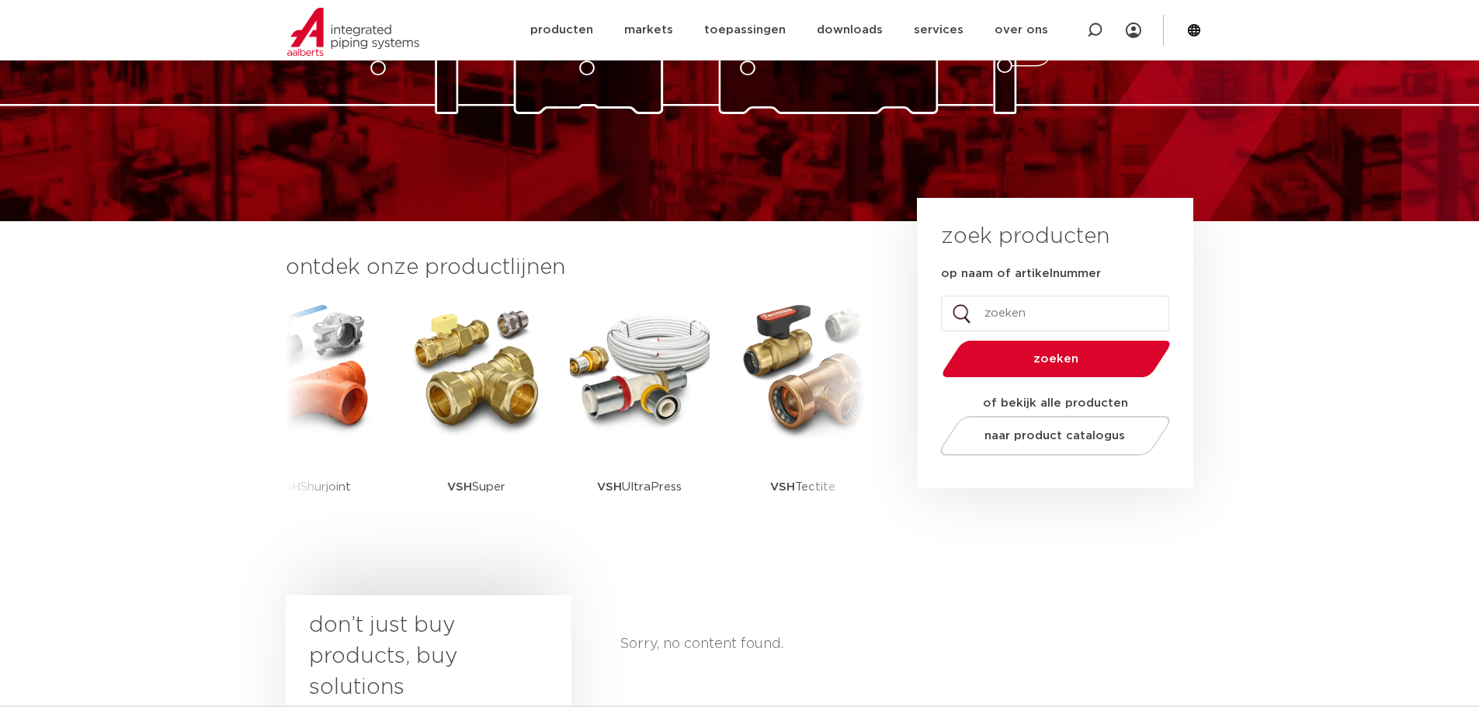
scroll to position [155, 0]
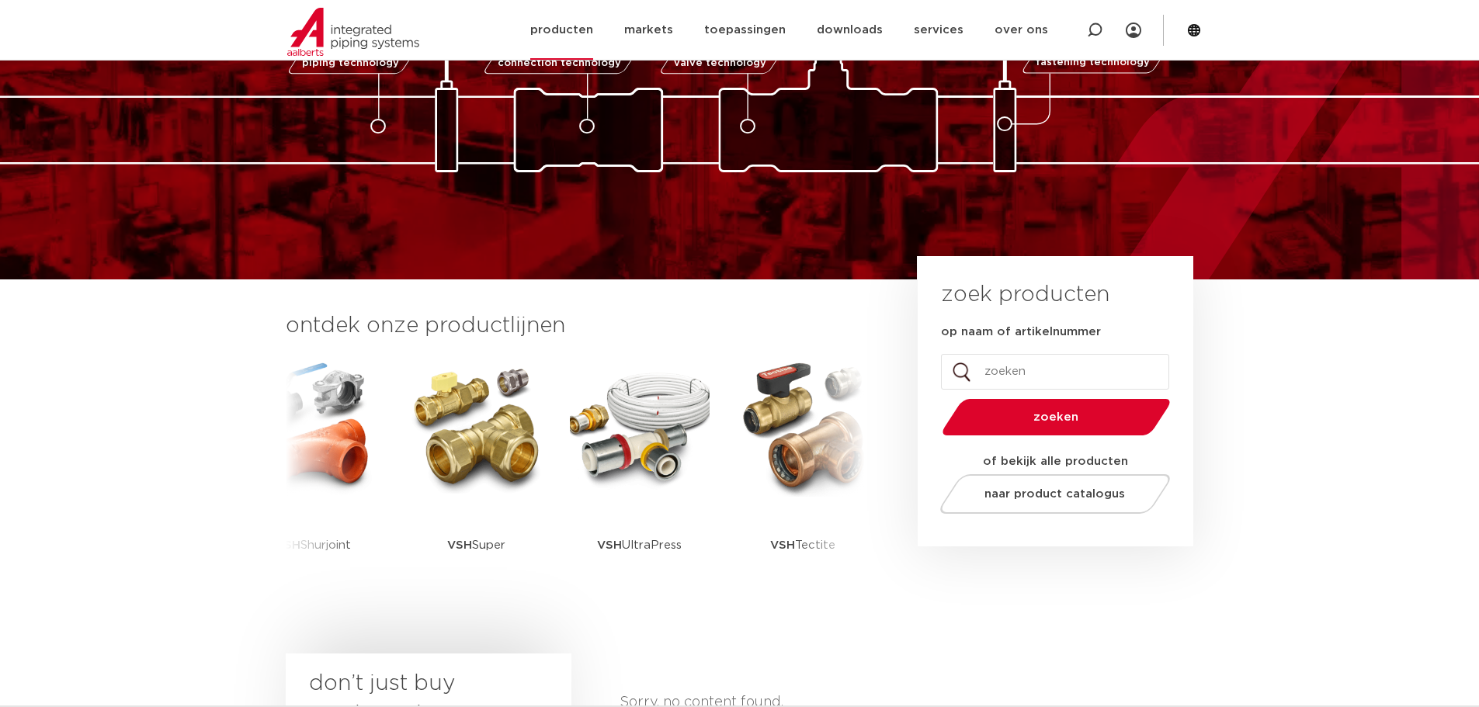
click at [578, 26] on link "producten" at bounding box center [561, 30] width 63 height 60
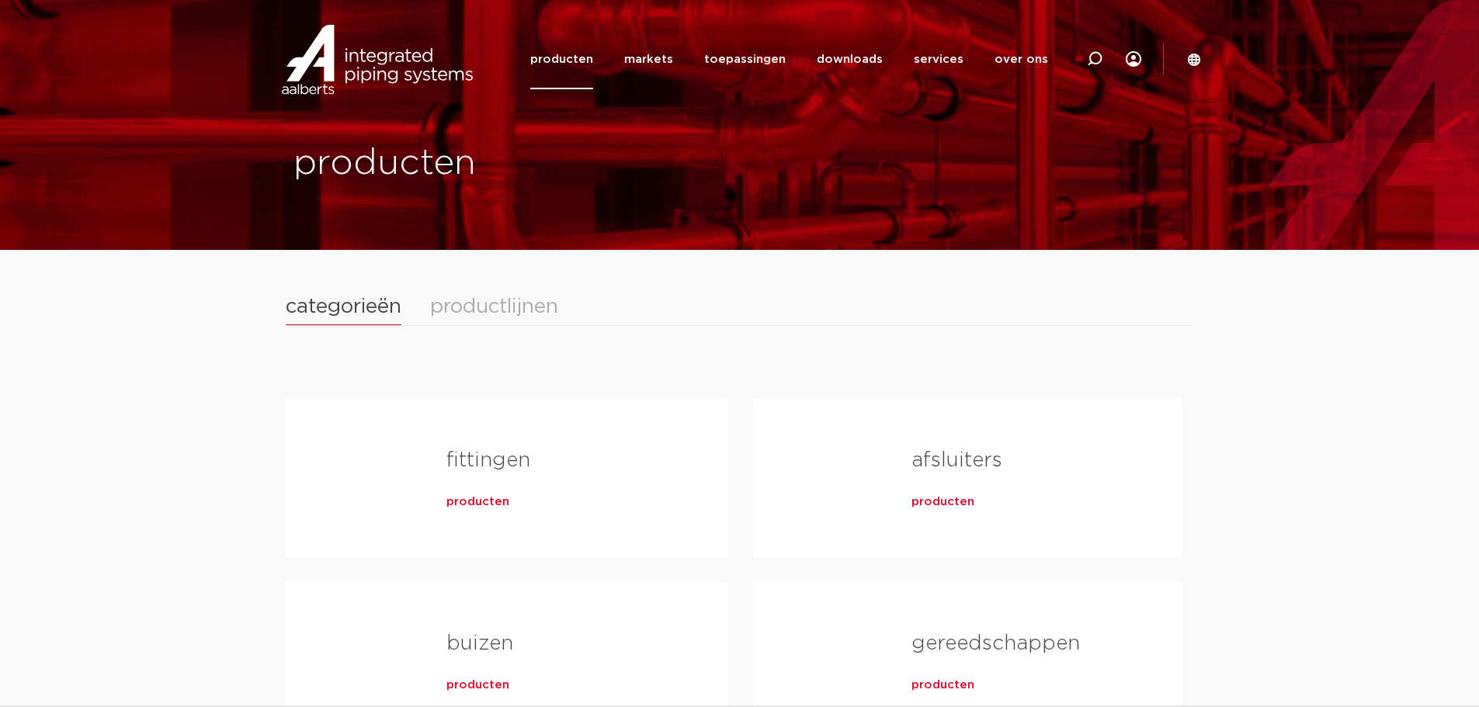
click at [490, 302] on div "productlijnen" at bounding box center [494, 307] width 128 height 20
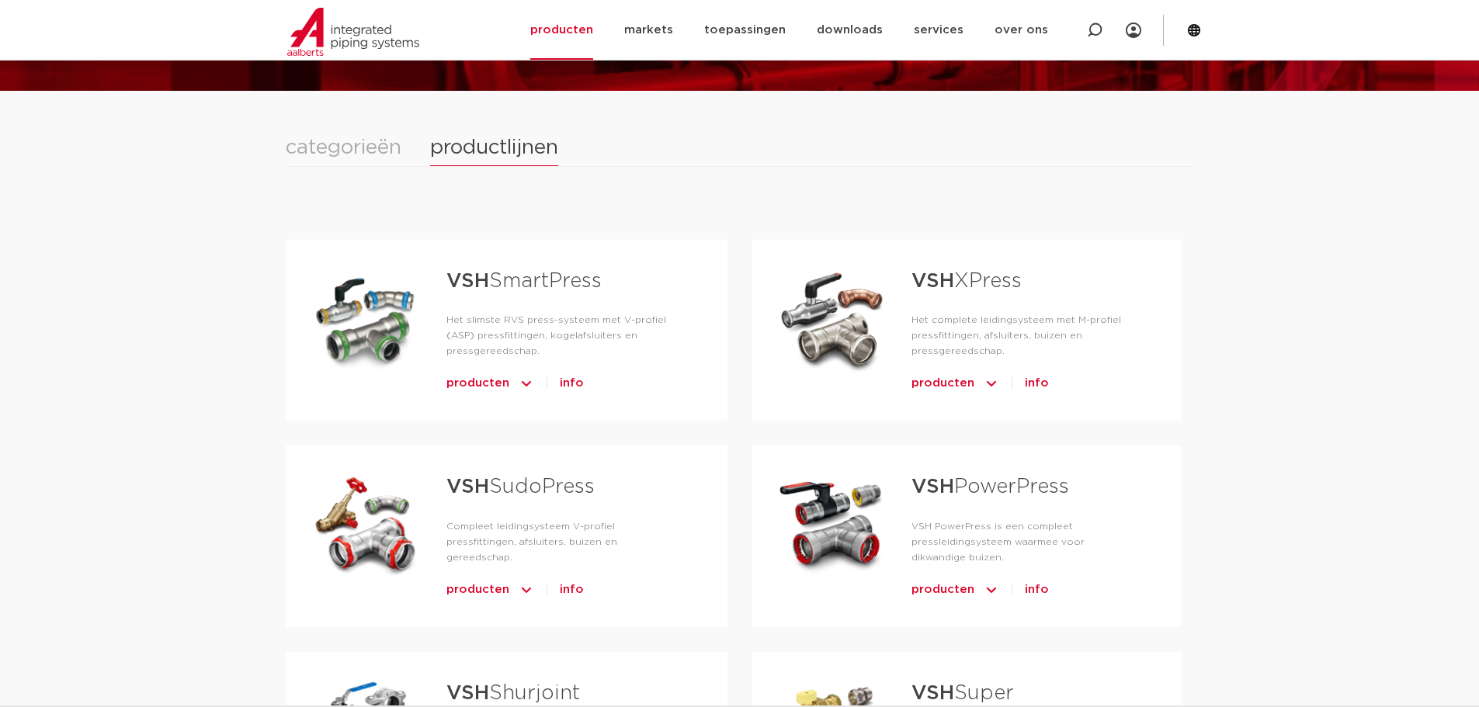
scroll to position [78, 0]
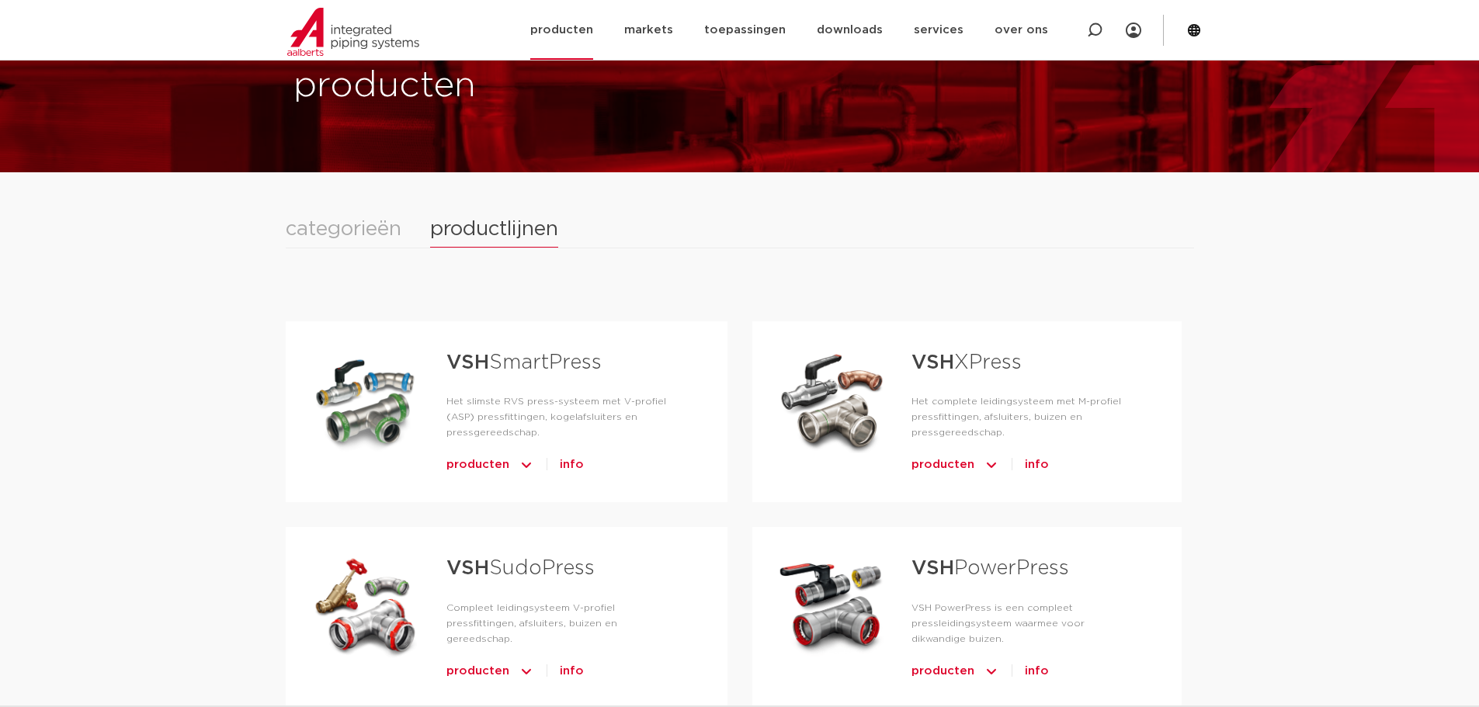
click at [577, 31] on link "producten" at bounding box center [561, 30] width 63 height 60
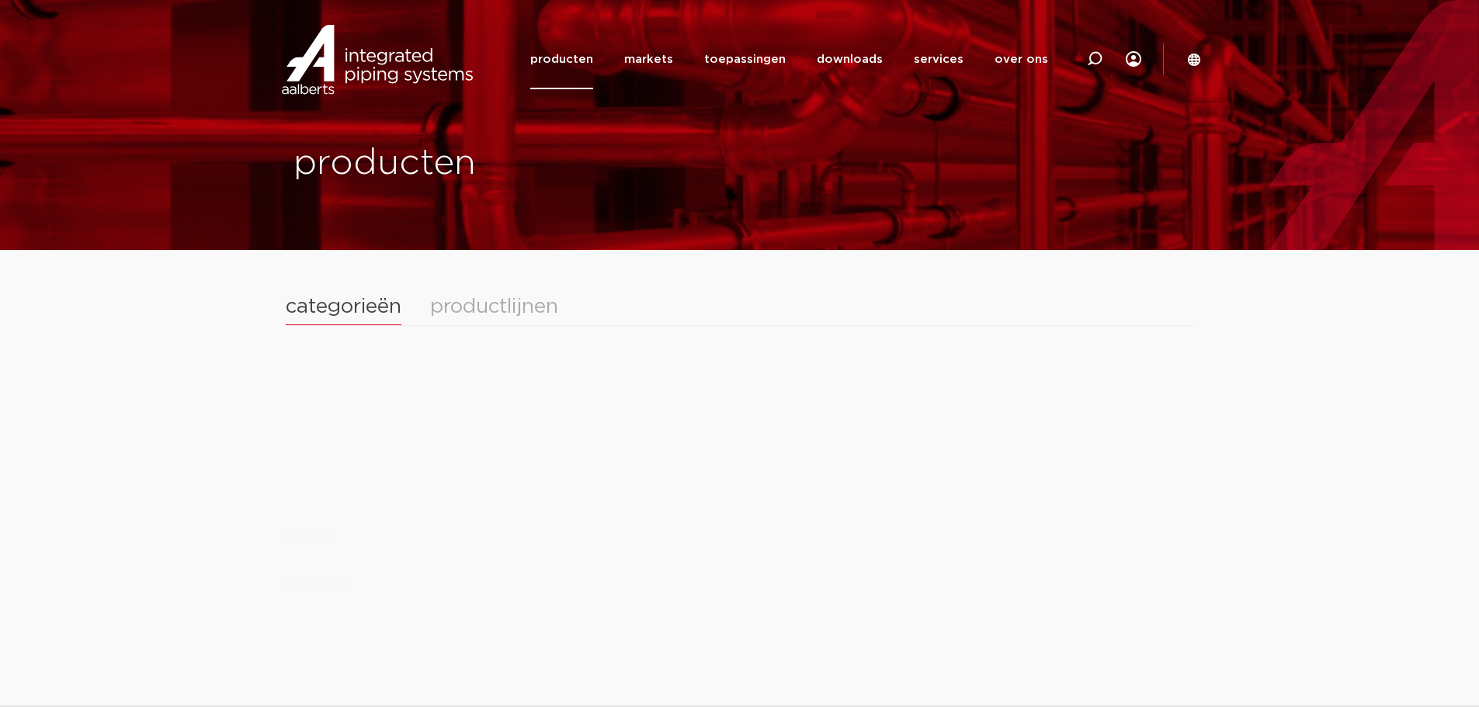
click at [505, 310] on div "productlijnen" at bounding box center [494, 307] width 128 height 20
click at [593, 64] on link "producten" at bounding box center [561, 59] width 63 height 60
click at [533, 310] on div "productlijnen" at bounding box center [494, 307] width 128 height 20
click at [662, 53] on link "markets" at bounding box center [648, 59] width 49 height 60
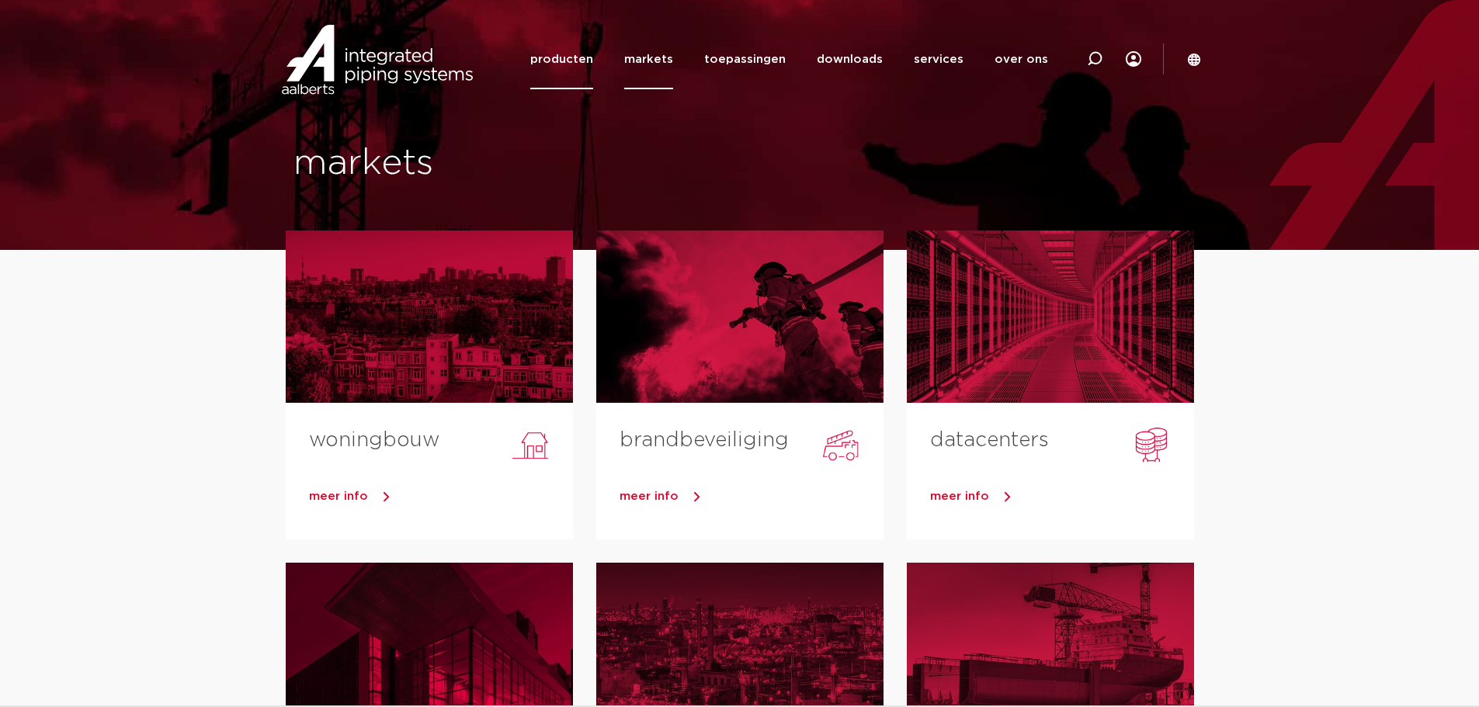
click at [579, 48] on link "producten" at bounding box center [561, 59] width 63 height 60
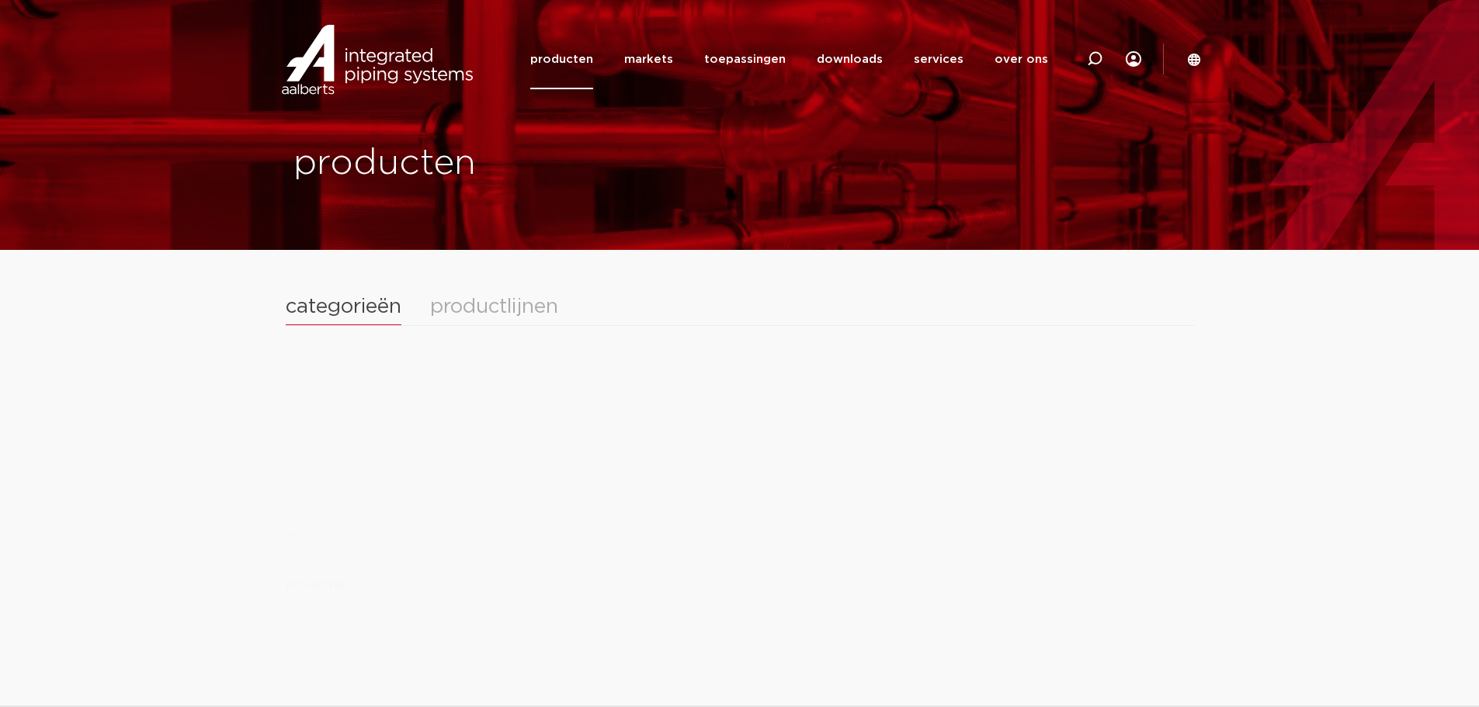
click at [501, 300] on div "productlijnen" at bounding box center [494, 307] width 128 height 20
click at [673, 53] on link "markets" at bounding box center [648, 59] width 49 height 60
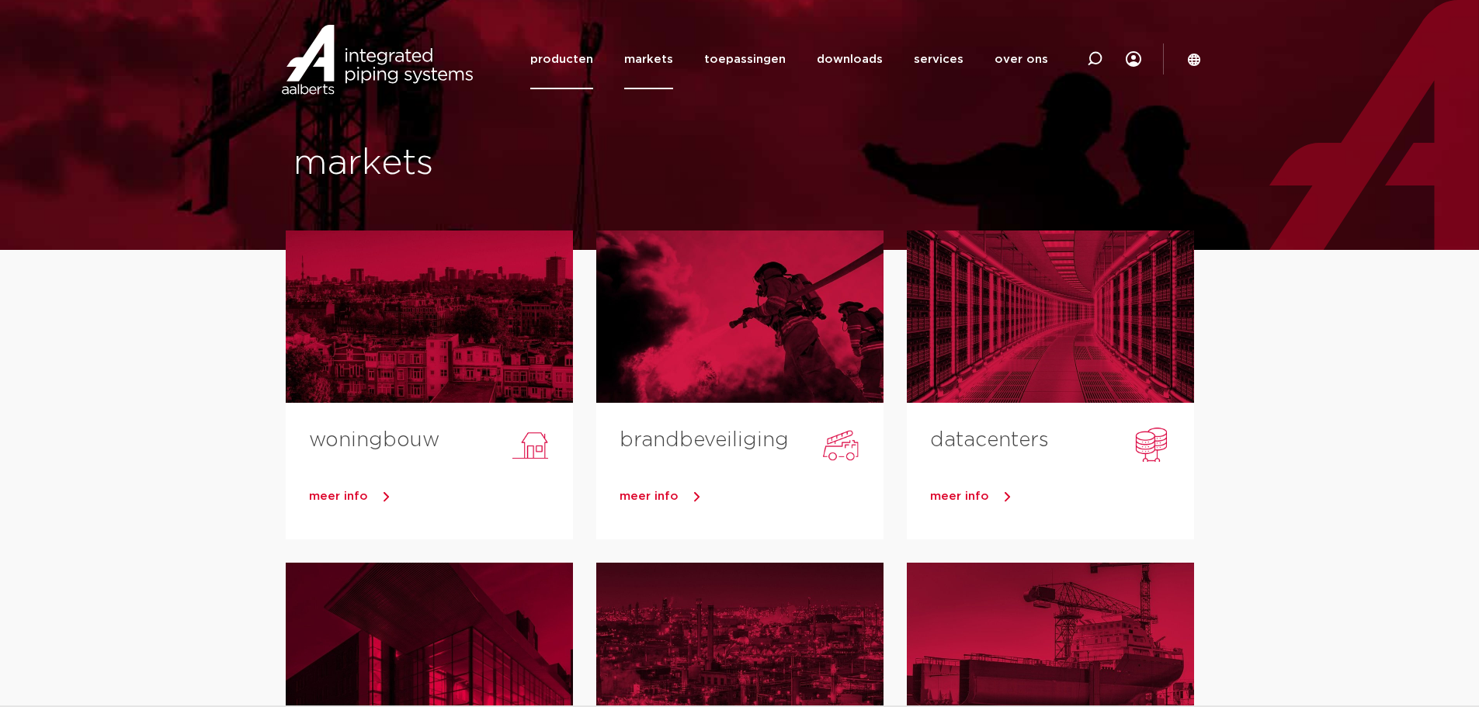
click at [584, 75] on link "producten" at bounding box center [561, 59] width 63 height 60
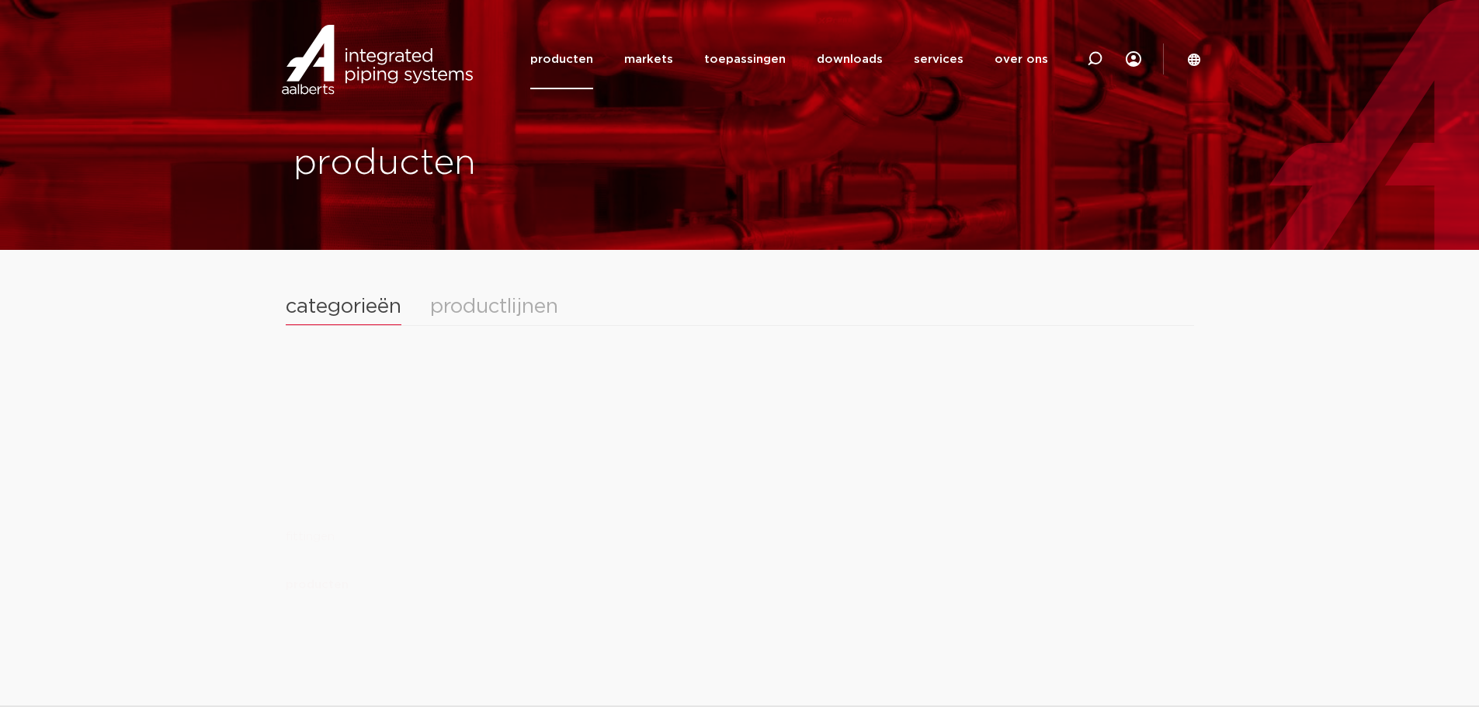
click at [458, 302] on div "productlijnen" at bounding box center [494, 307] width 128 height 20
click at [356, 292] on section at bounding box center [740, 258] width 908 height 78
drag, startPoint x: 357, startPoint y: 336, endPoint x: 374, endPoint y: 331, distance: 17.7
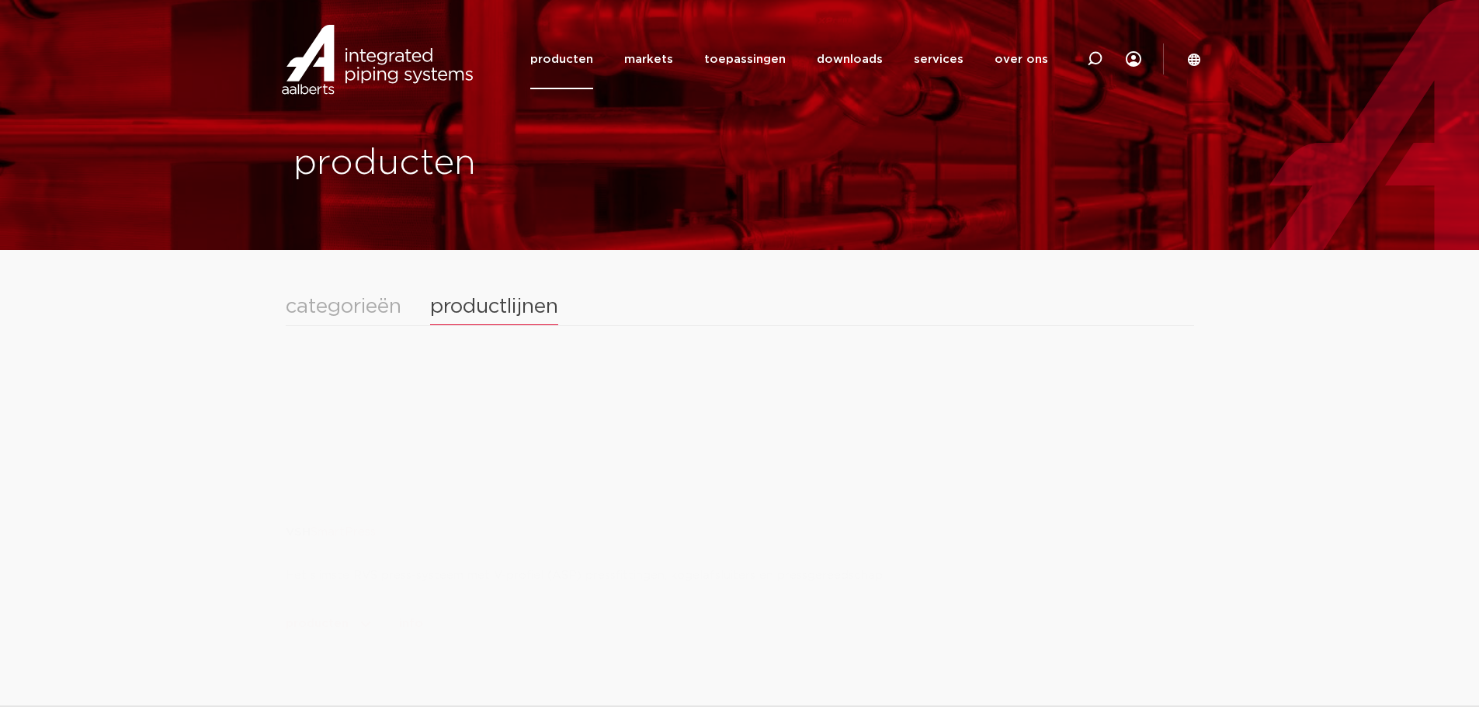
click at [413, 319] on div "categorieën productlijnen" at bounding box center [740, 311] width 908 height 29
click at [389, 317] on div "categorieën" at bounding box center [344, 307] width 116 height 20
click at [546, 316] on div "productlijnen" at bounding box center [494, 307] width 128 height 20
click at [328, 292] on section at bounding box center [740, 258] width 908 height 78
click at [332, 312] on div "categorieën" at bounding box center [344, 307] width 116 height 20
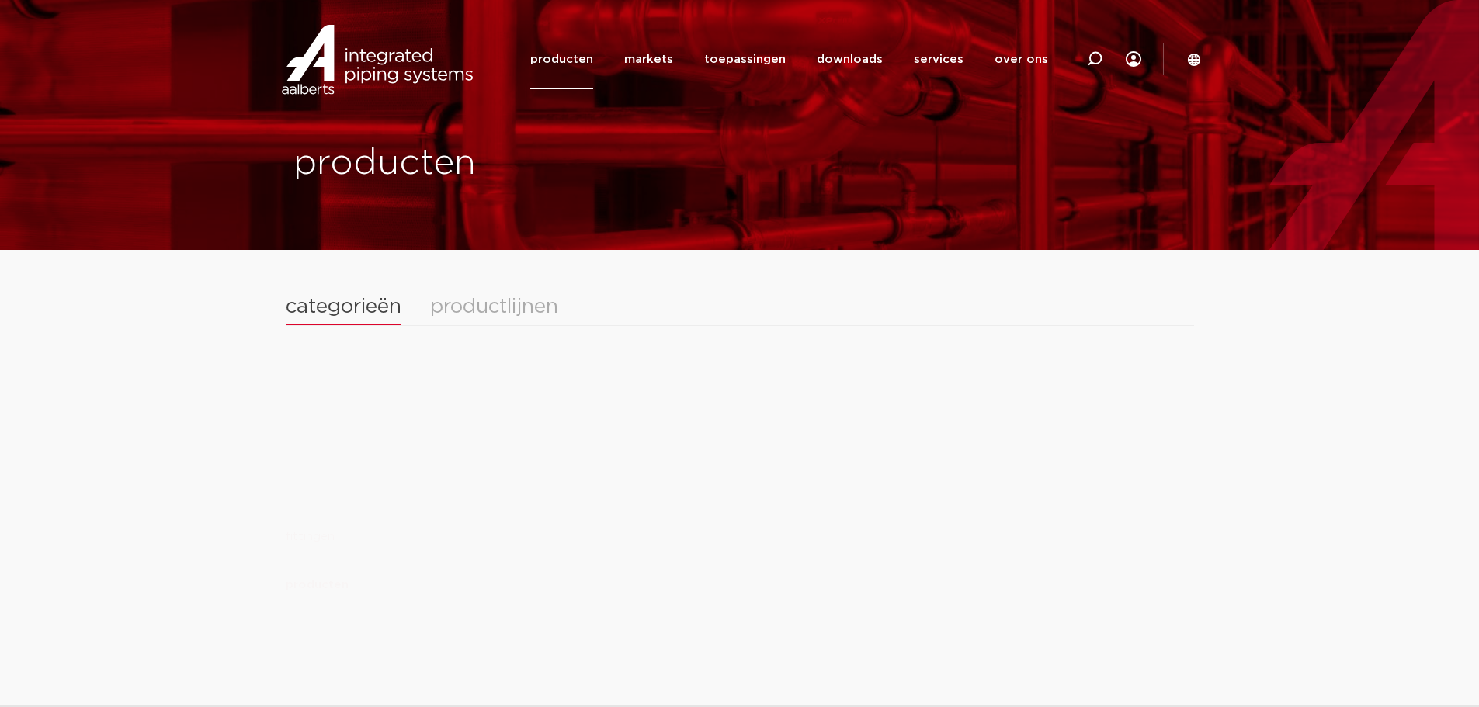
click at [523, 293] on section at bounding box center [740, 258] width 908 height 78
click at [527, 315] on div "productlijnen" at bounding box center [494, 307] width 128 height 20
click at [369, 308] on div "categorieën" at bounding box center [344, 307] width 116 height 20
click at [571, 64] on link "producten" at bounding box center [561, 59] width 63 height 60
click at [397, 74] on img at bounding box center [377, 60] width 199 height 70
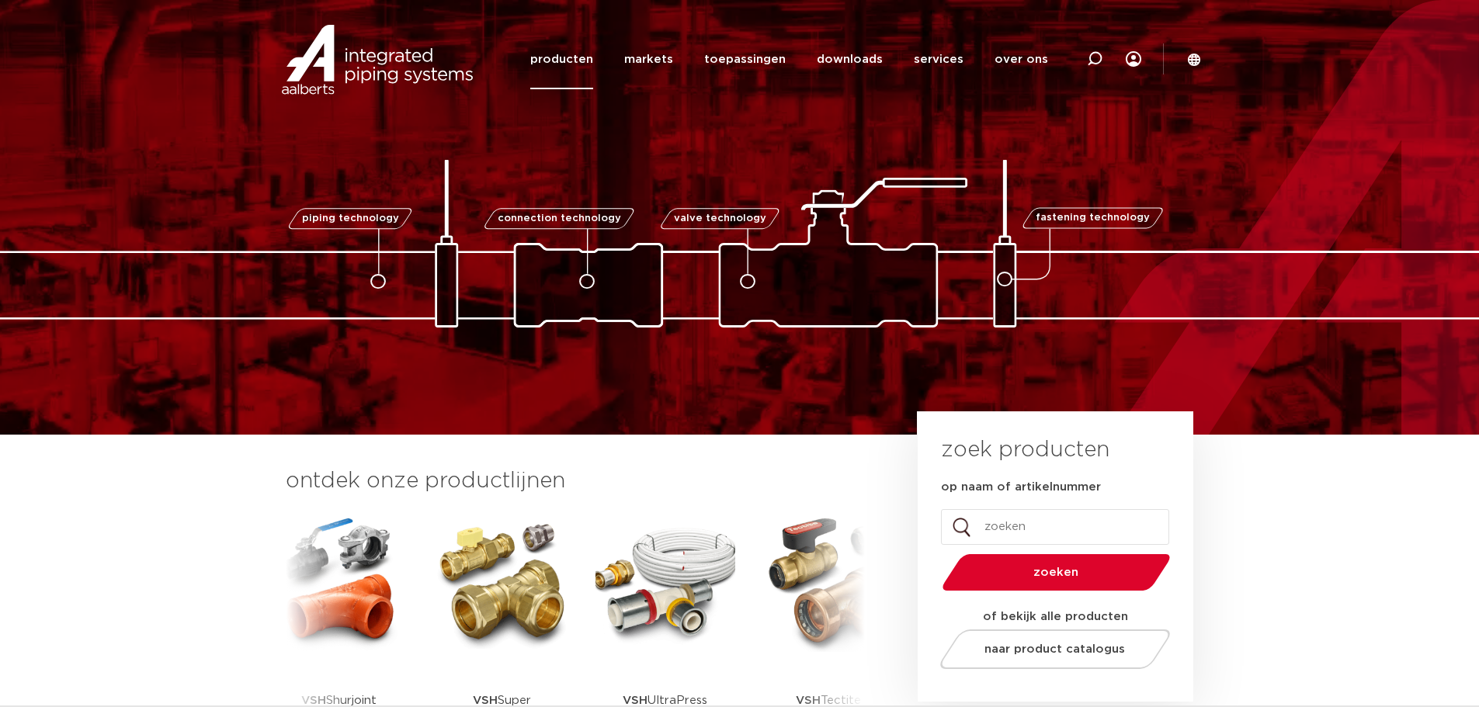
click at [585, 58] on link "producten" at bounding box center [561, 59] width 63 height 60
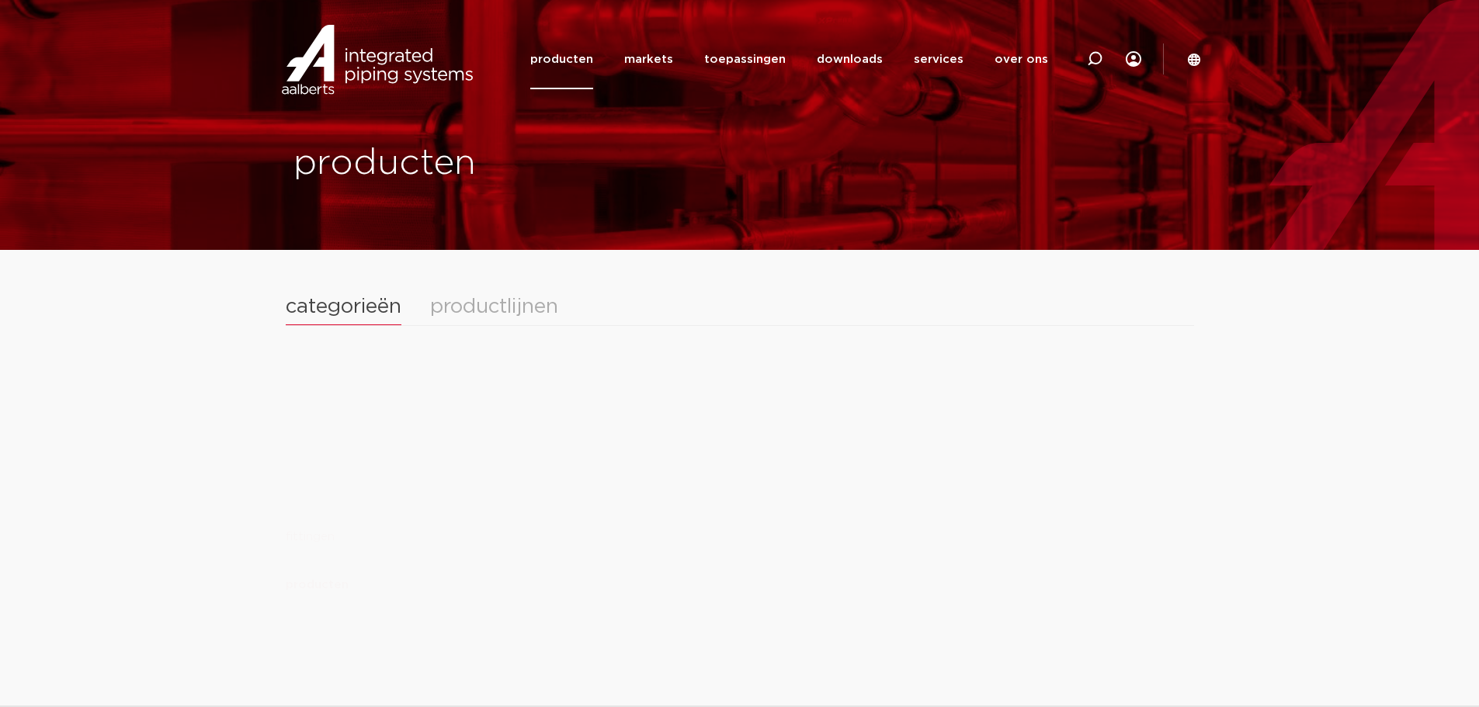
click at [502, 317] on div "productlijnen" at bounding box center [494, 307] width 128 height 20
click at [657, 54] on link "markets" at bounding box center [648, 59] width 49 height 60
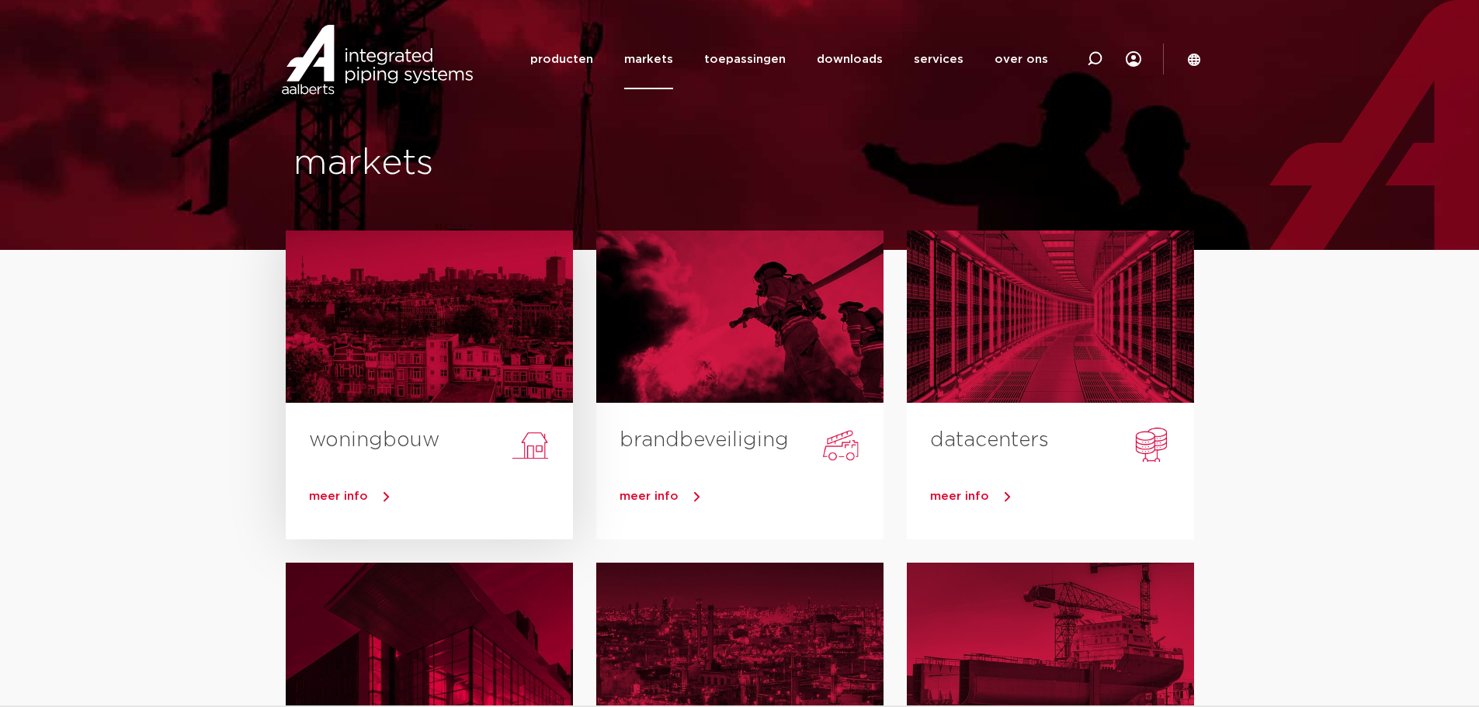
click at [366, 493] on link "meer info" at bounding box center [441, 496] width 264 height 23
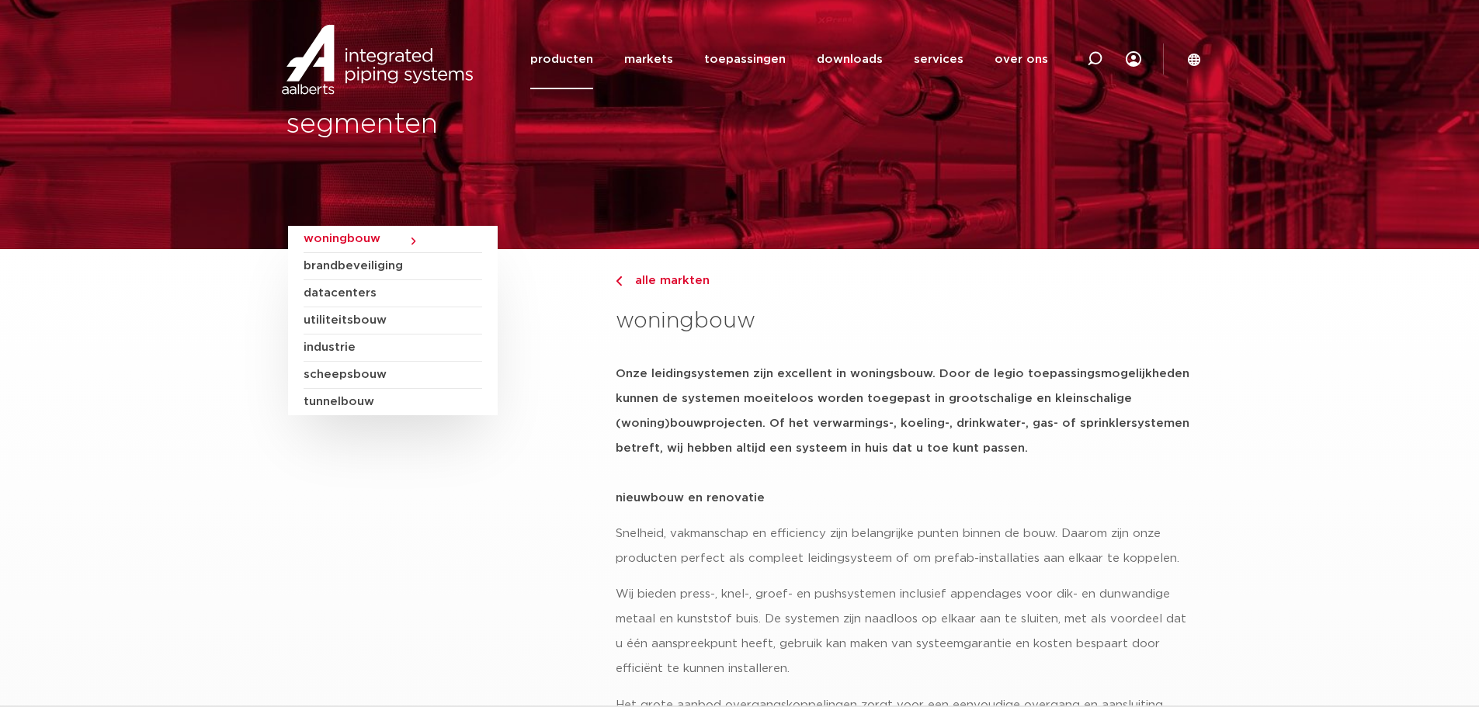
click at [584, 64] on link "producten" at bounding box center [561, 59] width 63 height 60
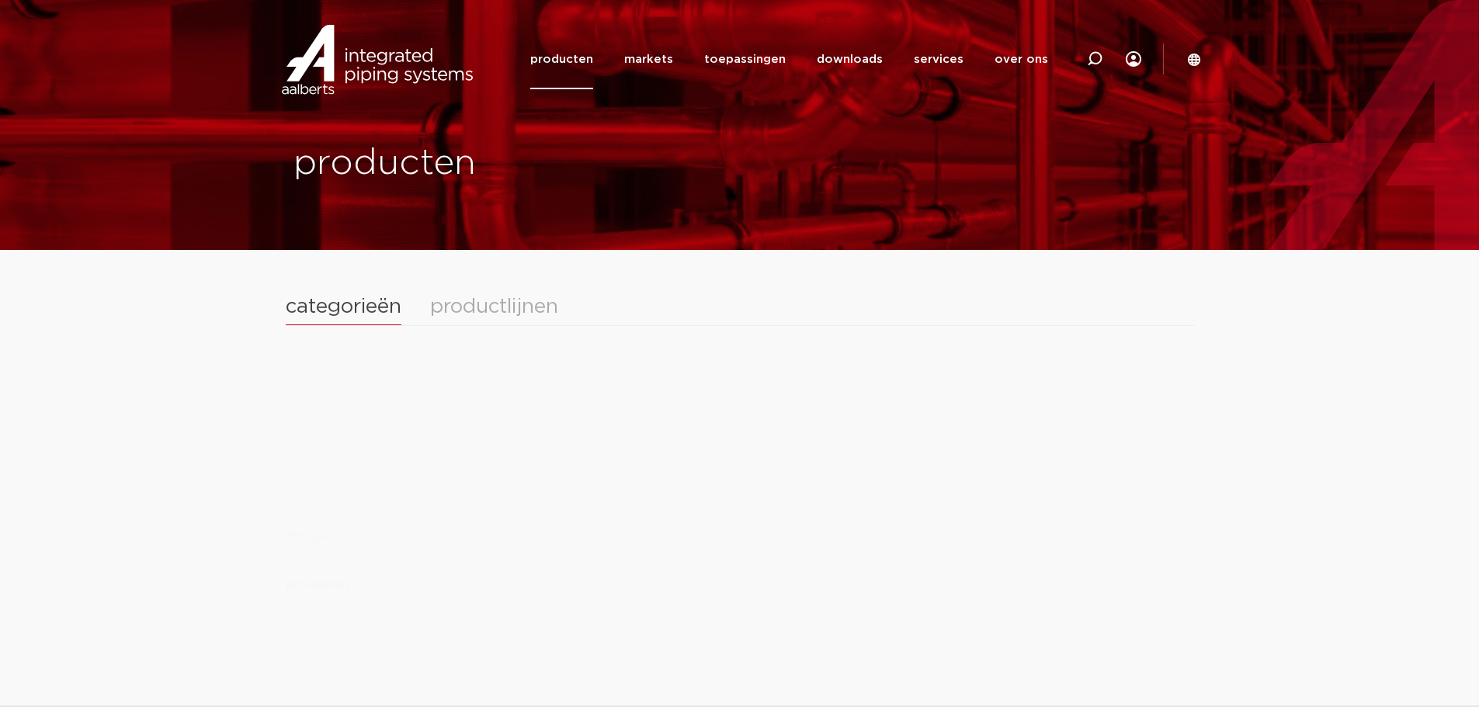
click at [507, 296] on section at bounding box center [740, 258] width 908 height 78
click at [514, 309] on div "productlijnen" at bounding box center [494, 307] width 128 height 20
click at [346, 283] on section at bounding box center [740, 258] width 908 height 78
click at [349, 313] on div "categorieën" at bounding box center [344, 307] width 116 height 20
click at [494, 324] on div "categorieën productlijnen" at bounding box center [740, 311] width 908 height 29
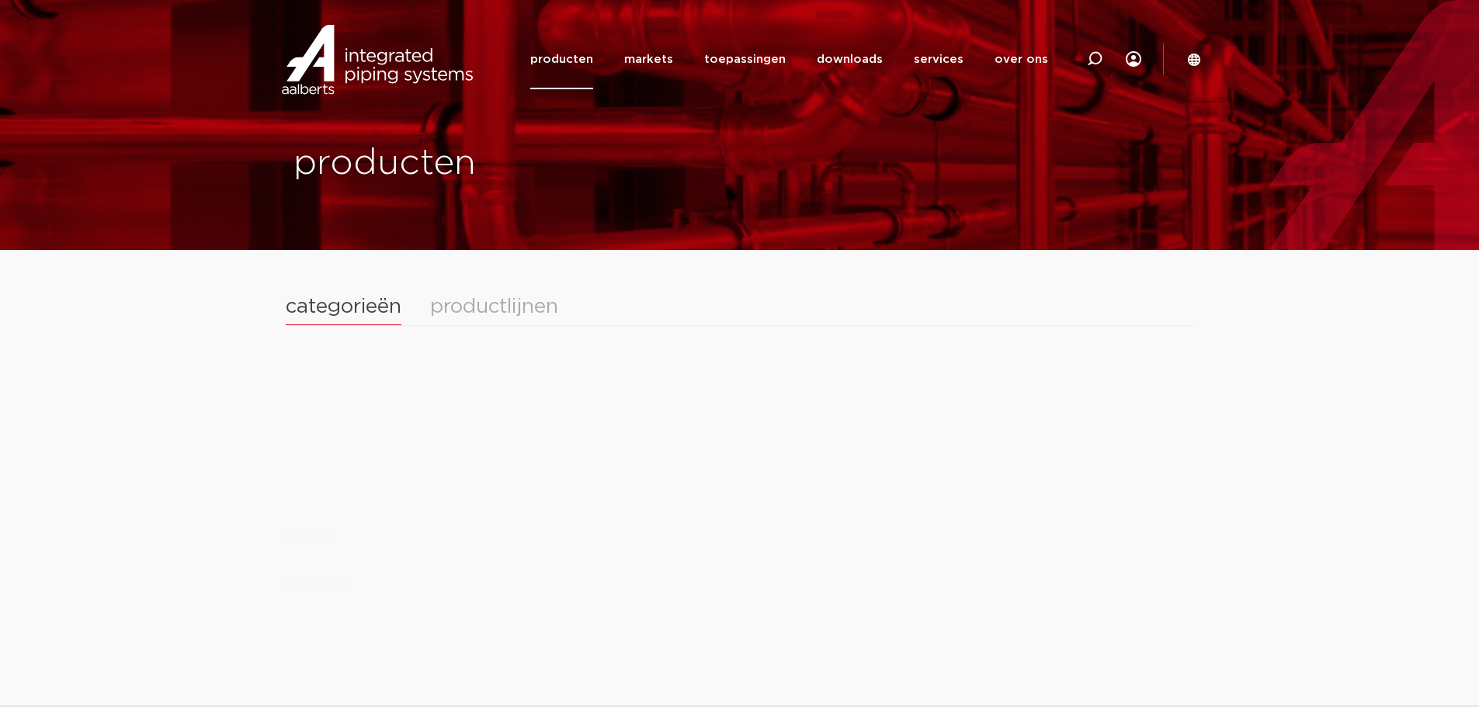
click at [494, 309] on div "productlijnen" at bounding box center [494, 307] width 128 height 20
click at [401, 314] on div "categorieën" at bounding box center [344, 307] width 116 height 20
click at [584, 63] on link "producten" at bounding box center [561, 59] width 63 height 60
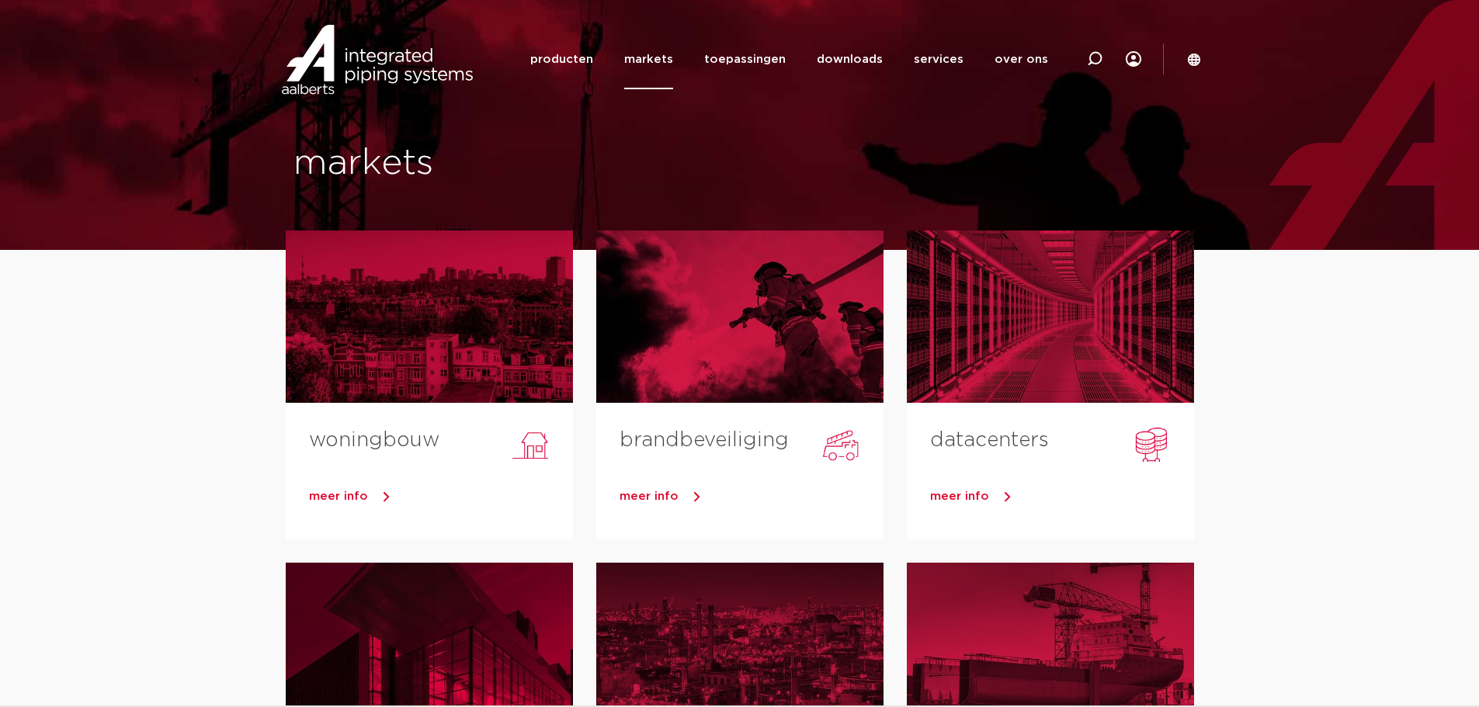
click at [813, 64] on li "downloads all downloads installatie handleidingen certificaten brochures CAD EPD" at bounding box center [849, 59] width 97 height 60
click at [754, 57] on link "toepassingen" at bounding box center [745, 59] width 82 height 60
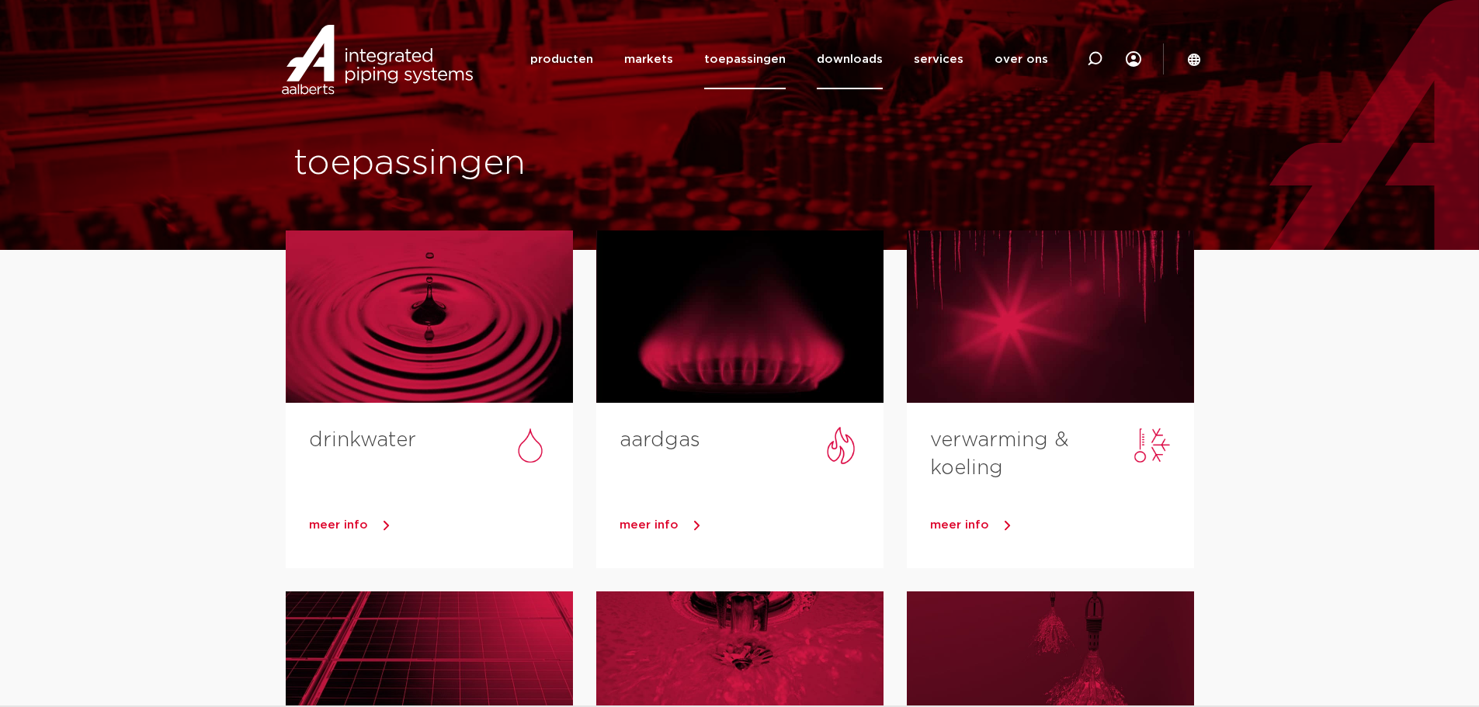
click at [849, 56] on link "downloads" at bounding box center [850, 59] width 66 height 60
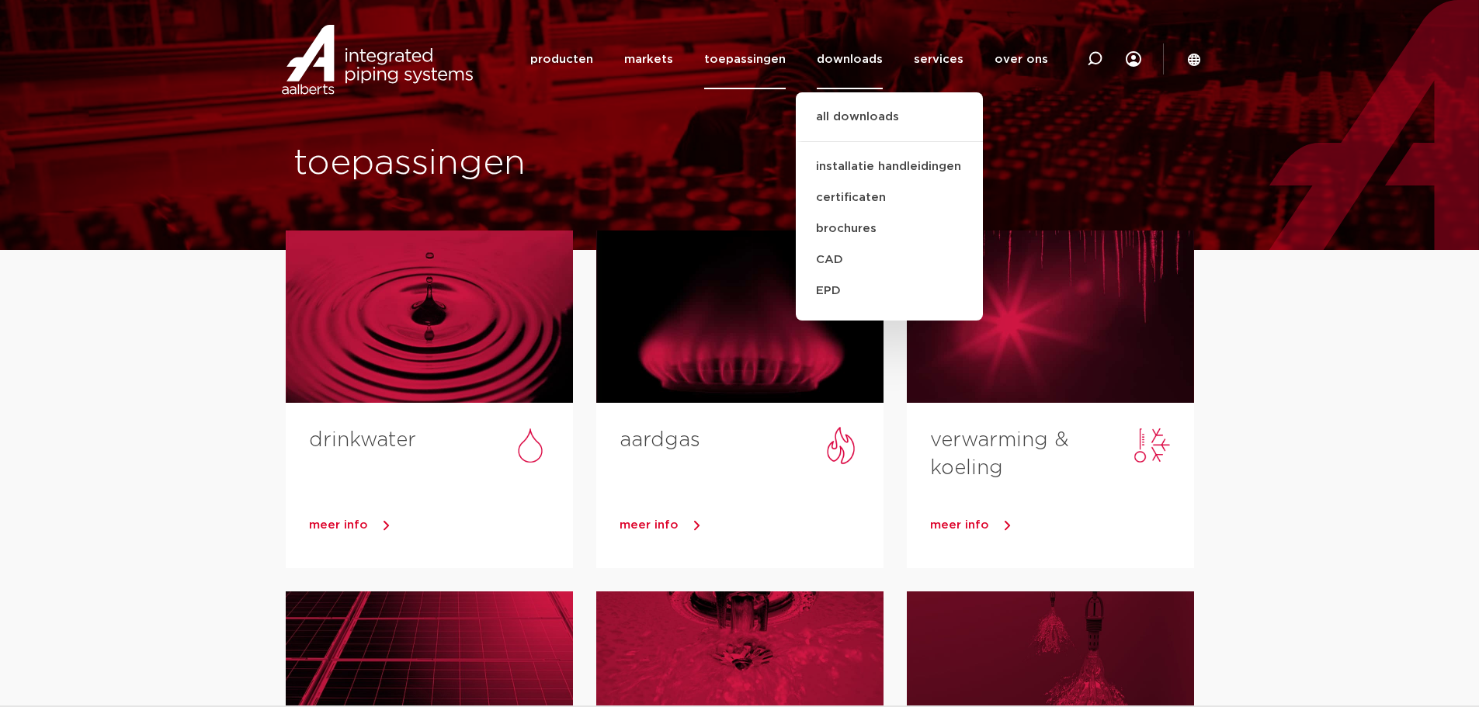
click at [860, 65] on link "downloads" at bounding box center [850, 59] width 66 height 60
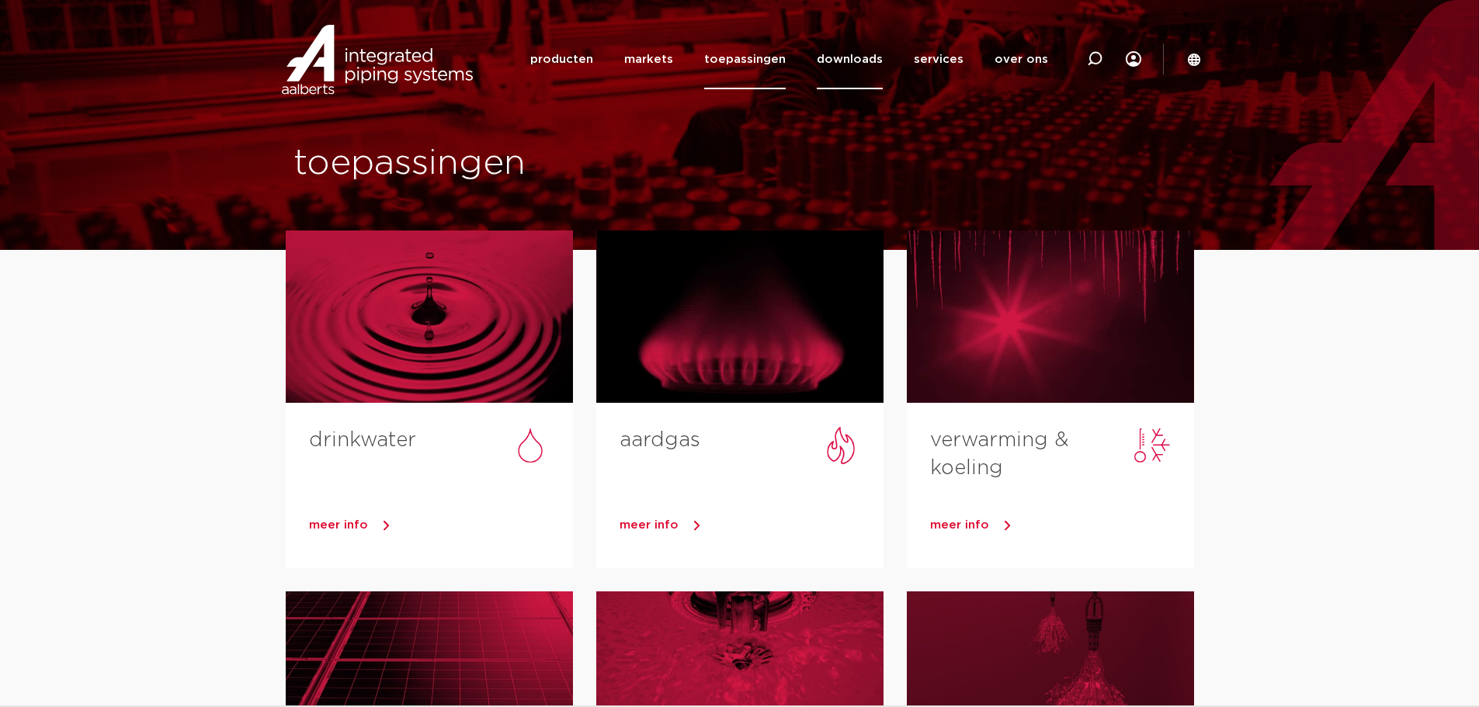
click at [854, 50] on link "downloads" at bounding box center [850, 59] width 66 height 60
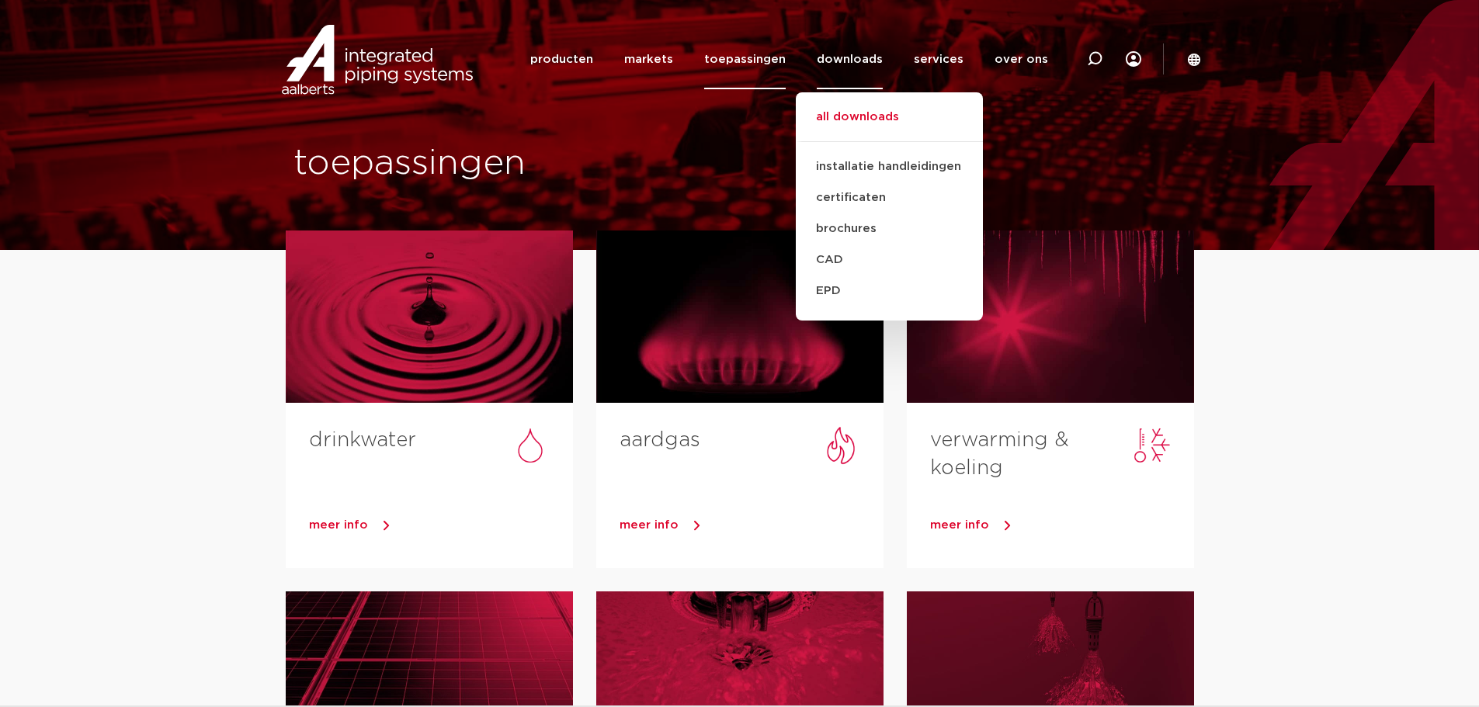
click at [841, 113] on link "all downloads" at bounding box center [889, 125] width 187 height 34
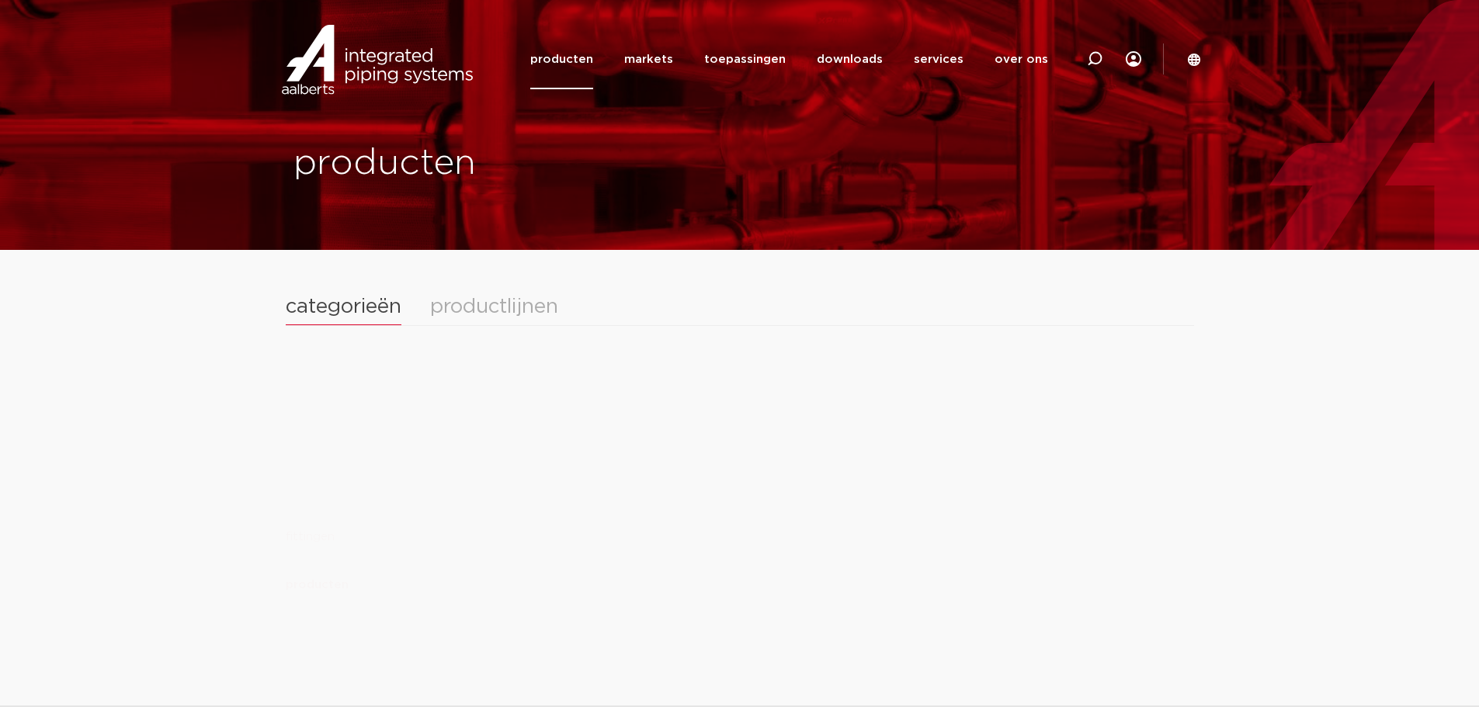
click at [476, 302] on div "productlijnen" at bounding box center [494, 307] width 128 height 20
click at [379, 319] on div "categorieën productlijnen" at bounding box center [740, 311] width 908 height 29
click at [377, 314] on div "categorieën" at bounding box center [344, 307] width 116 height 20
click at [664, 60] on link "markets" at bounding box center [648, 59] width 49 height 60
click at [497, 304] on div "productlijnen" at bounding box center [494, 307] width 128 height 20
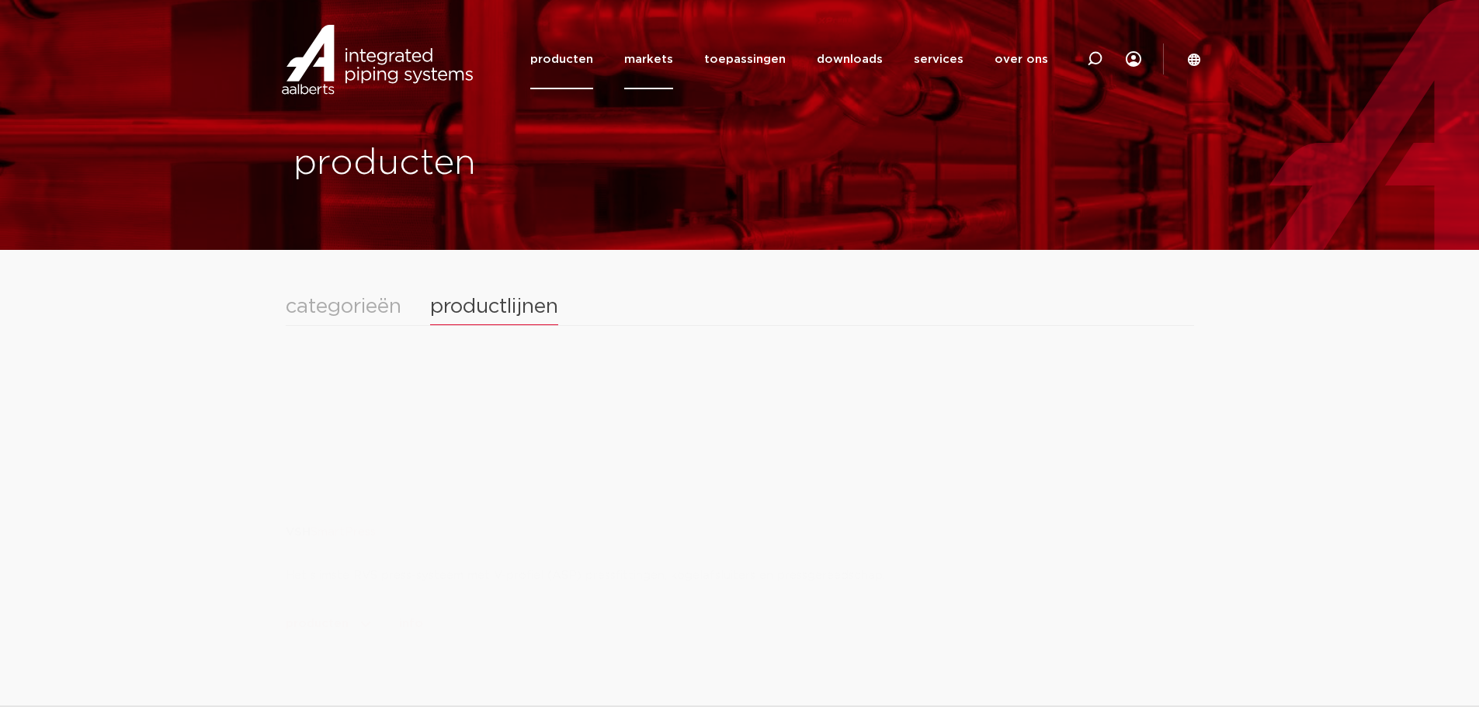
click at [663, 60] on link "markets" at bounding box center [648, 59] width 49 height 60
click at [509, 300] on div "productlijnen" at bounding box center [494, 307] width 128 height 20
click at [666, 55] on link "markets" at bounding box center [648, 59] width 49 height 60
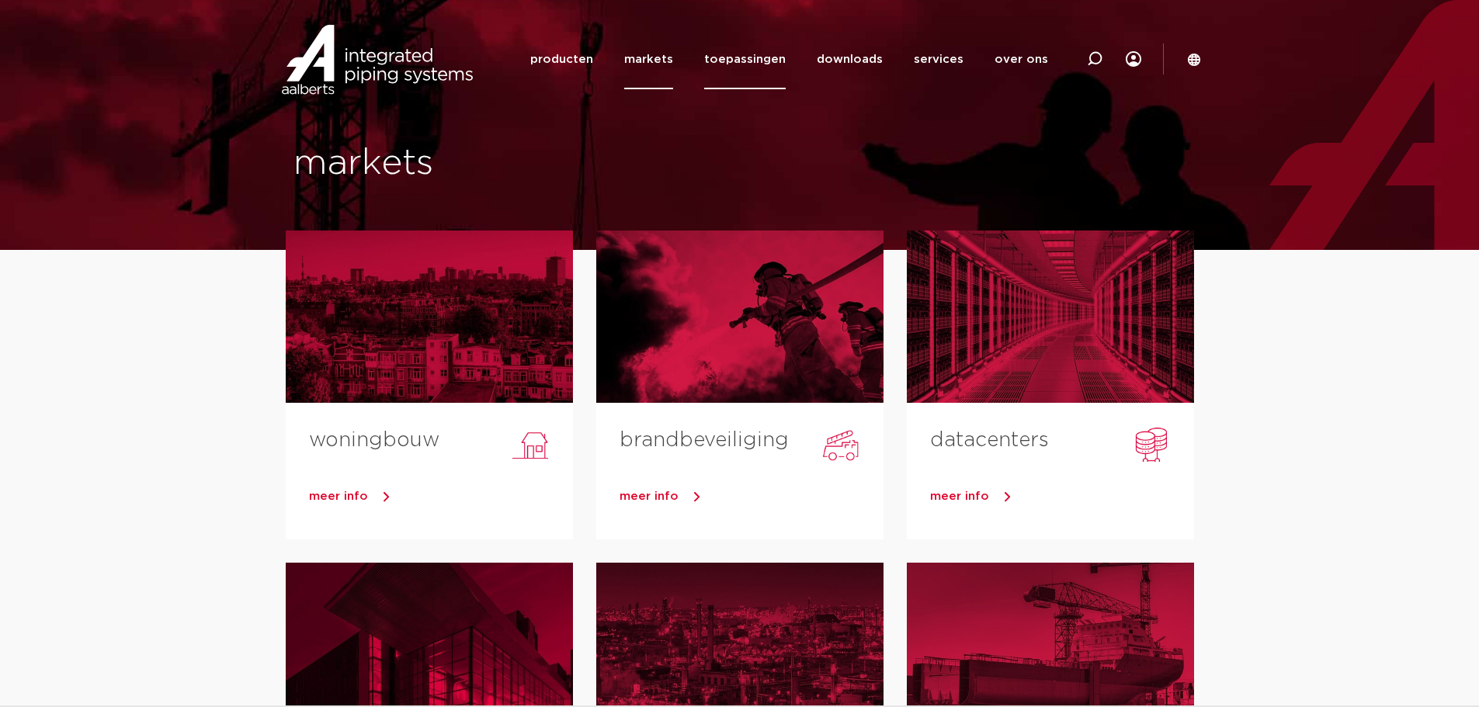
click at [748, 51] on link "toepassingen" at bounding box center [745, 59] width 82 height 60
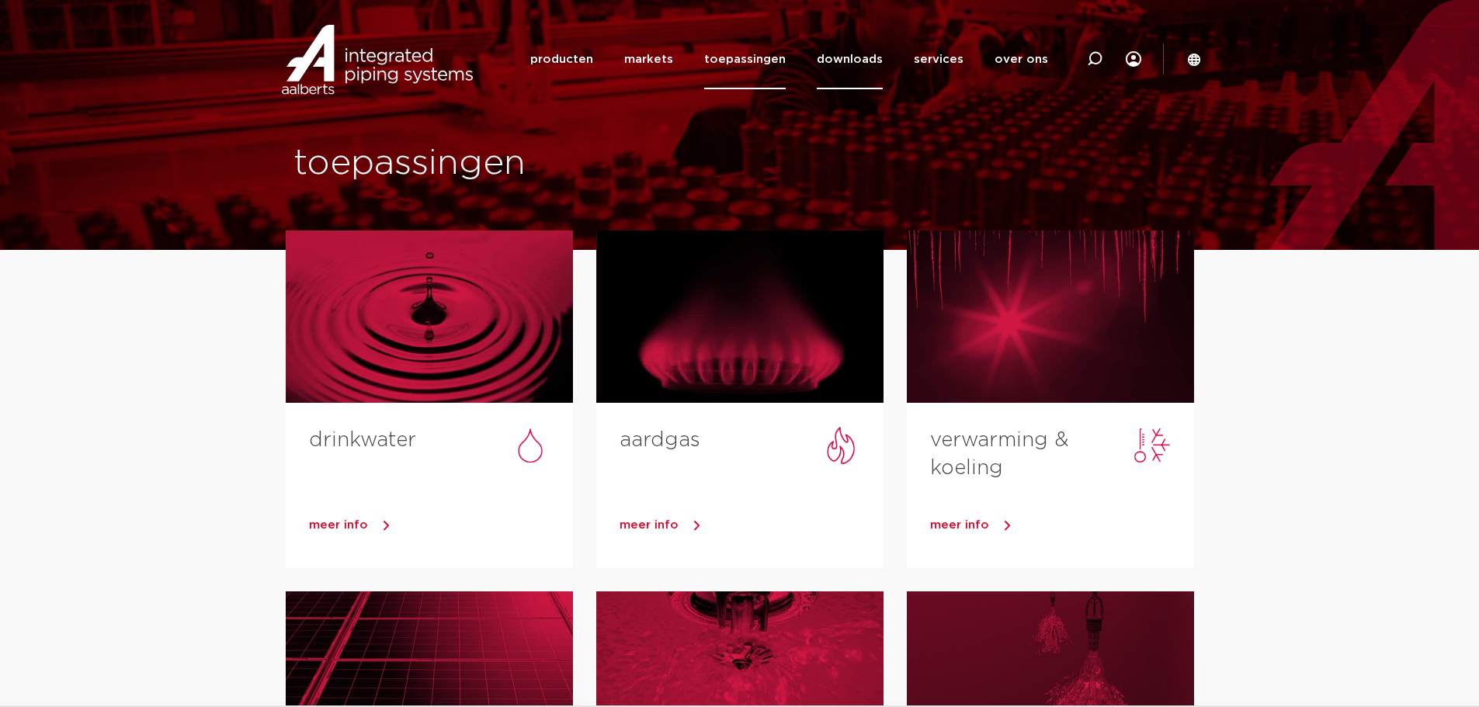
click at [848, 53] on link "downloads" at bounding box center [850, 59] width 66 height 60
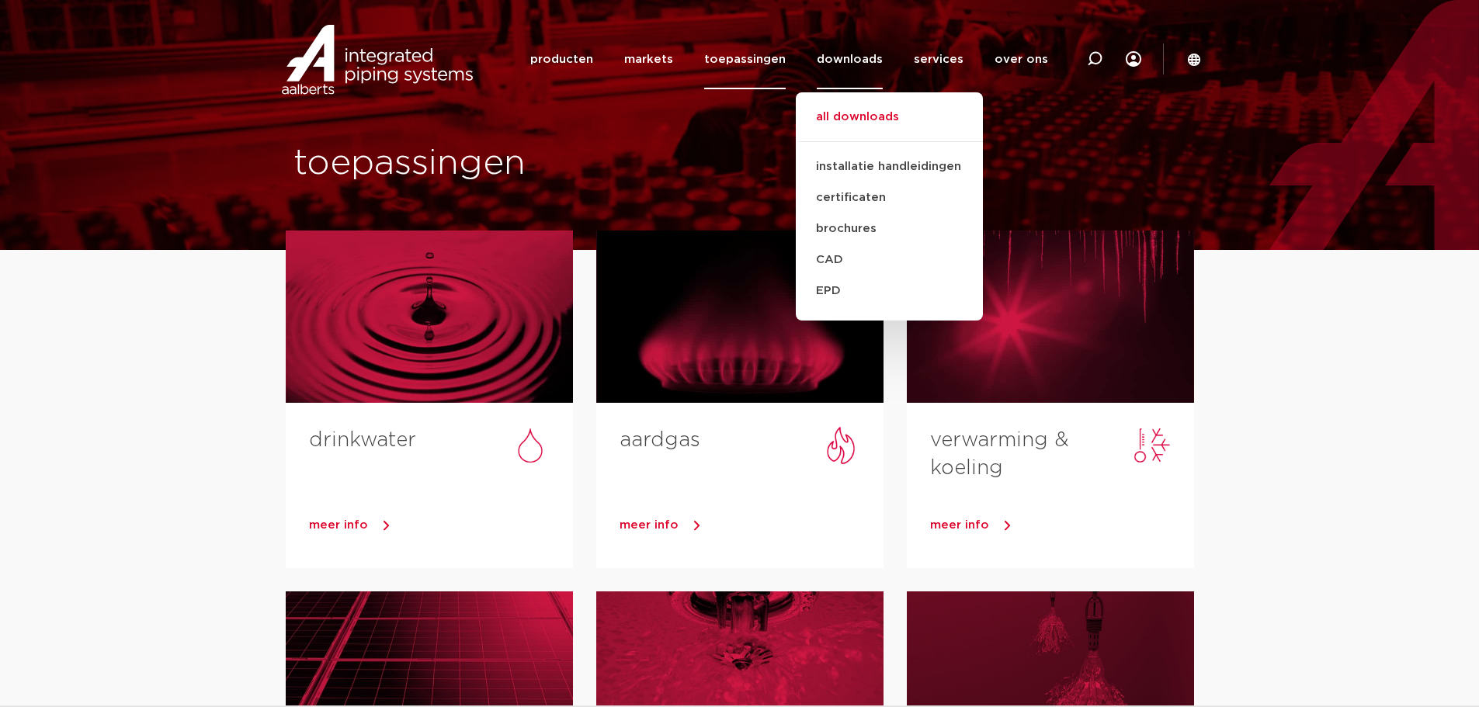
click at [858, 114] on link "all downloads" at bounding box center [889, 125] width 187 height 34
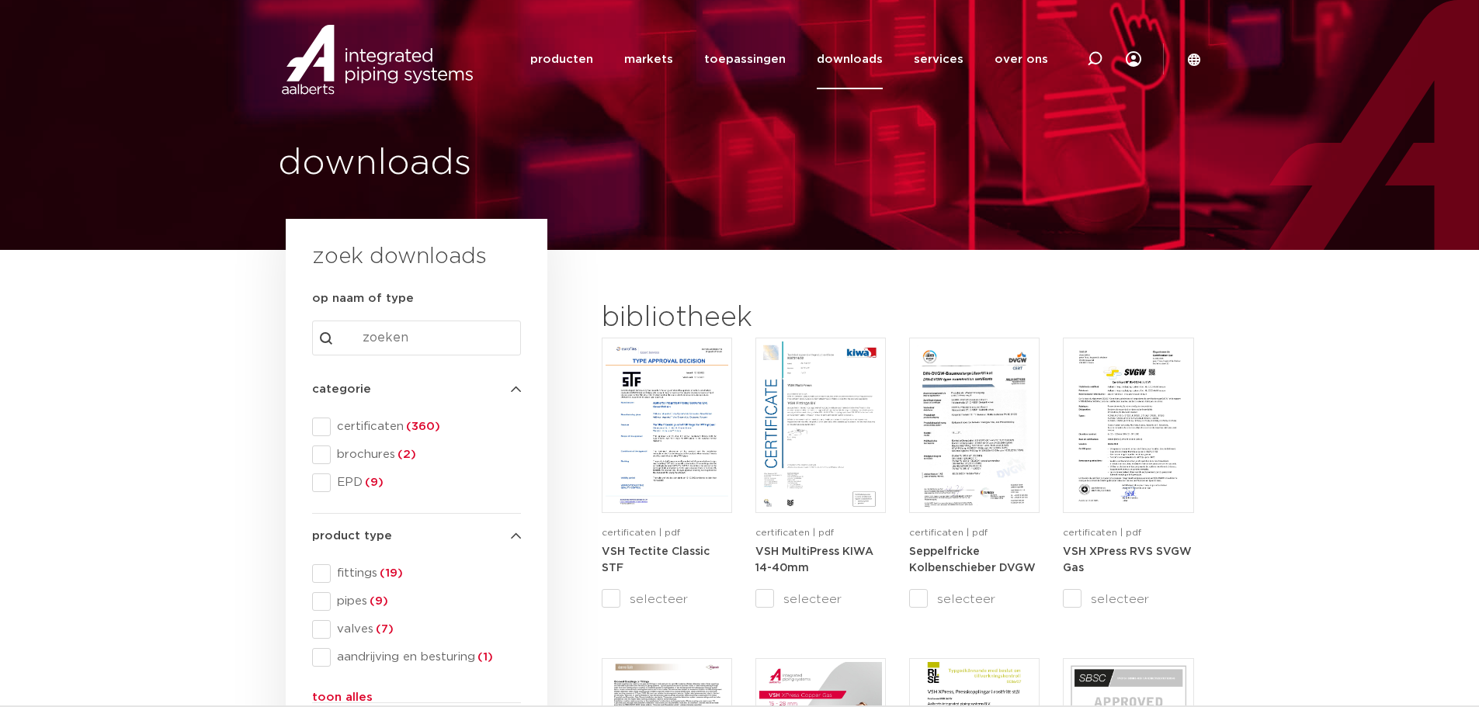
click at [860, 51] on link "downloads" at bounding box center [850, 59] width 66 height 60
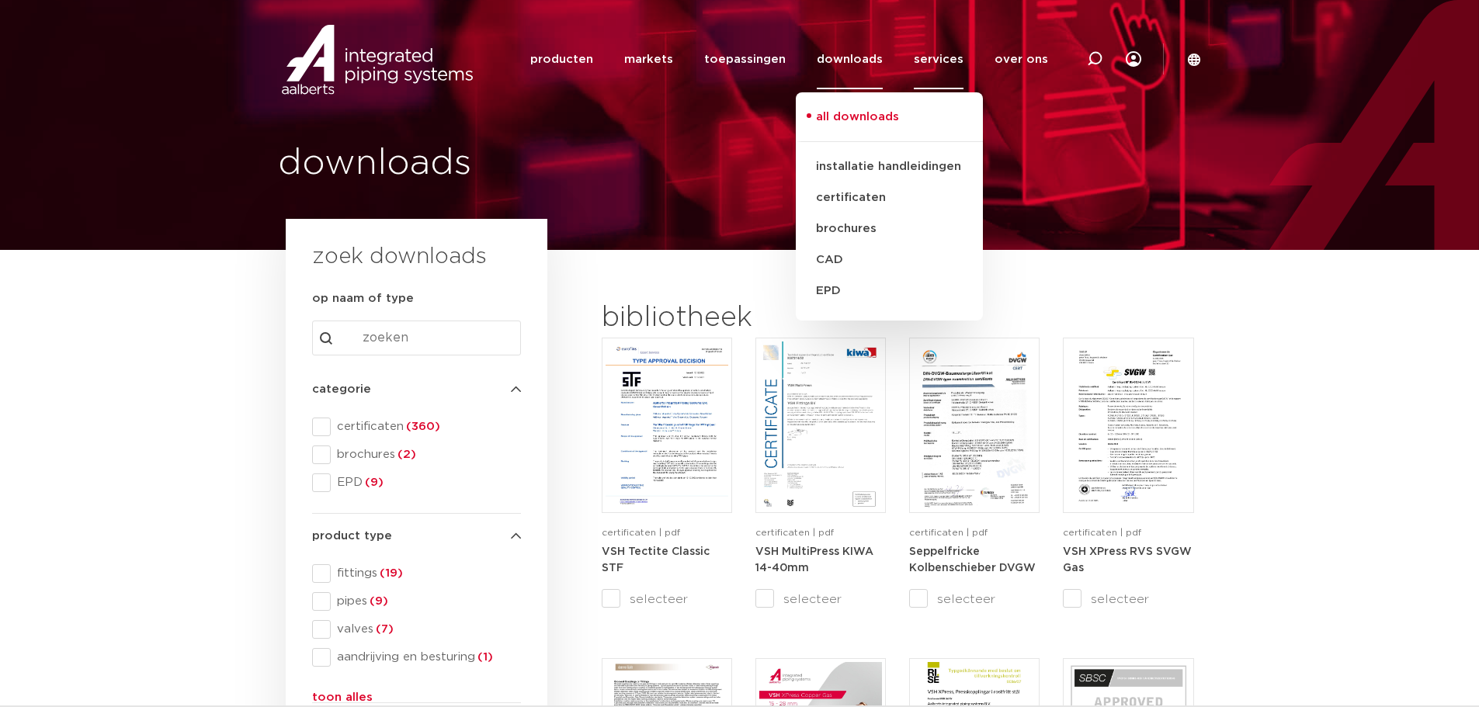
click at [940, 52] on link "services" at bounding box center [939, 59] width 50 height 60
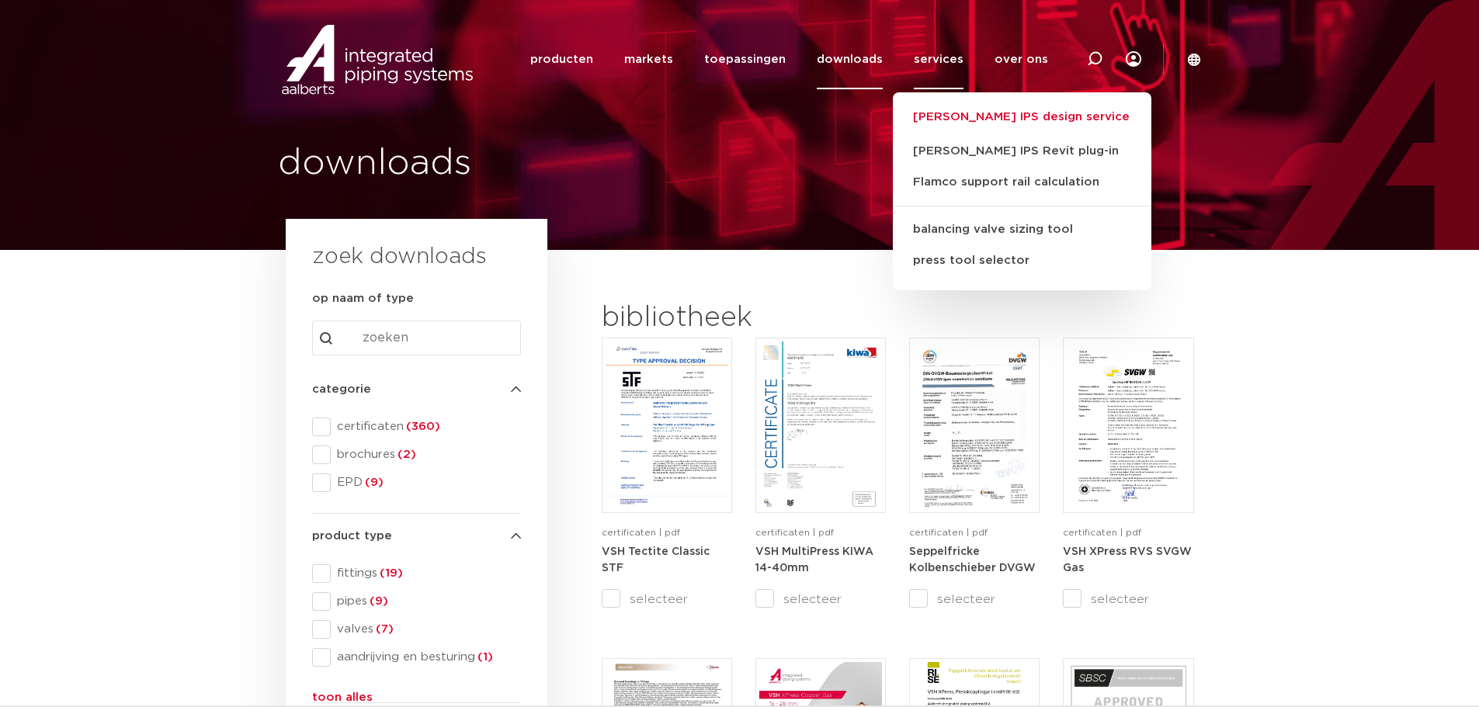
click at [942, 113] on link "[PERSON_NAME] IPS design service" at bounding box center [1022, 117] width 258 height 19
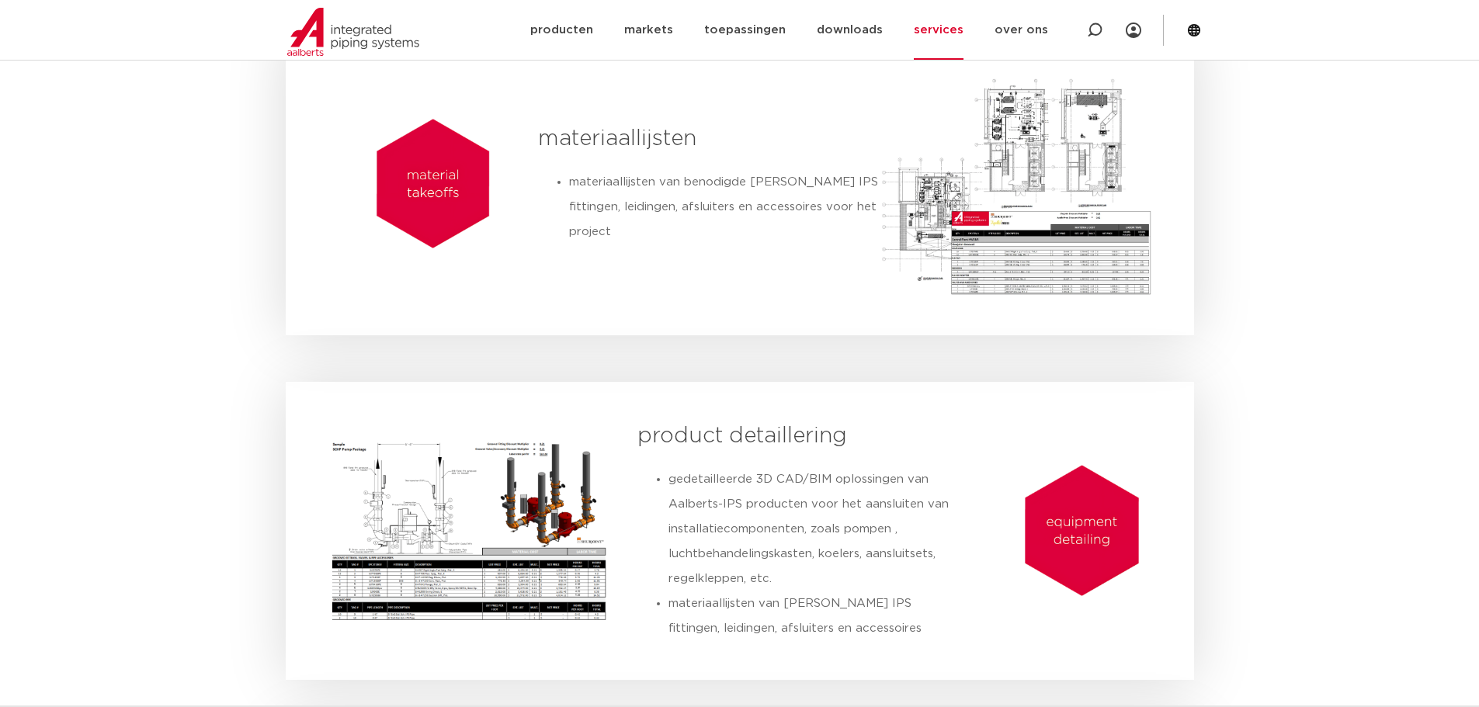
scroll to position [1242, 0]
